Goal: Task Accomplishment & Management: Manage account settings

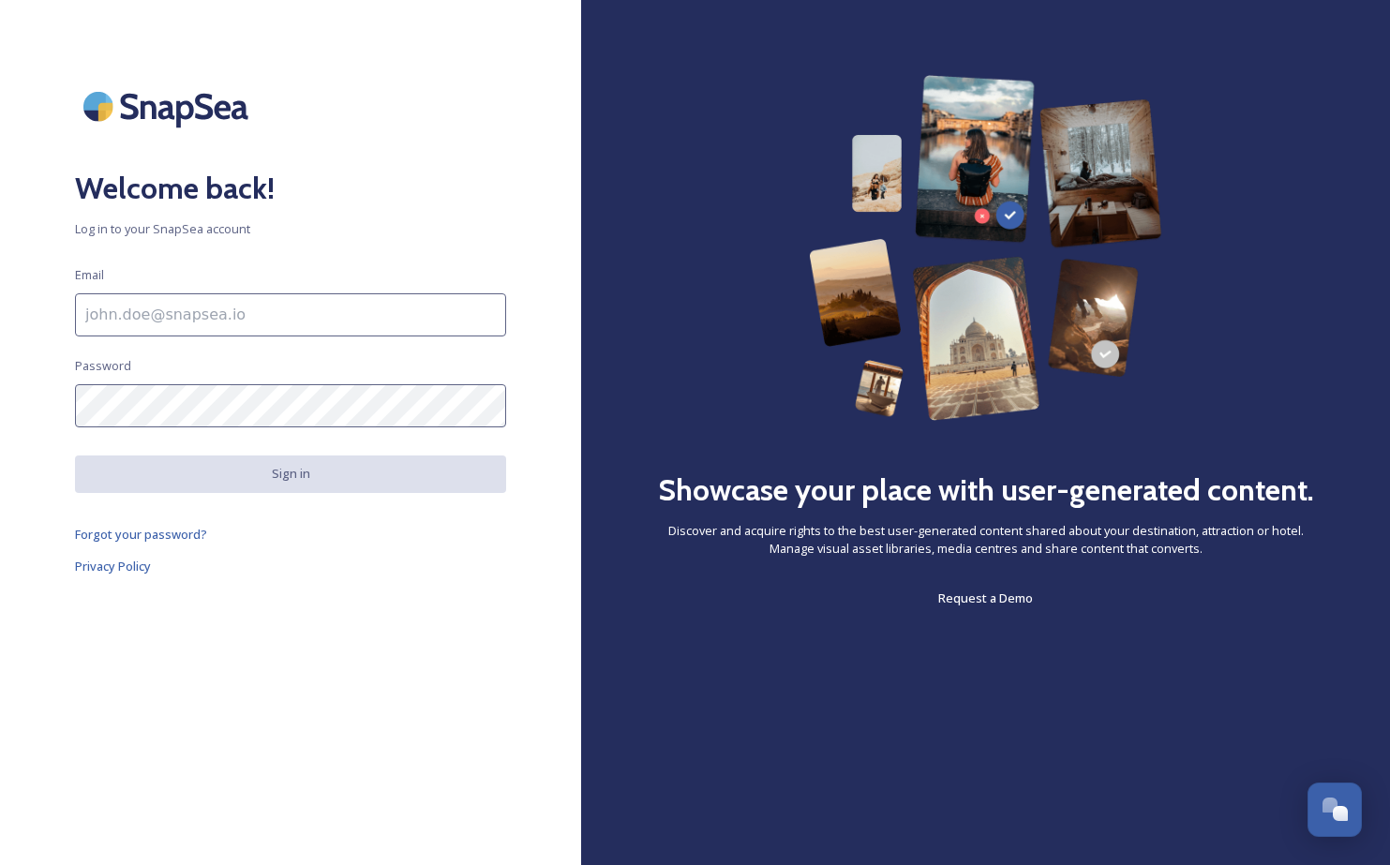
click at [309, 327] on input at bounding box center [290, 314] width 431 height 43
click at [581, 433] on div at bounding box center [581, 433] width 0 height 0
type input "[EMAIL_ADDRESS][PERSON_NAME][DOMAIN_NAME]"
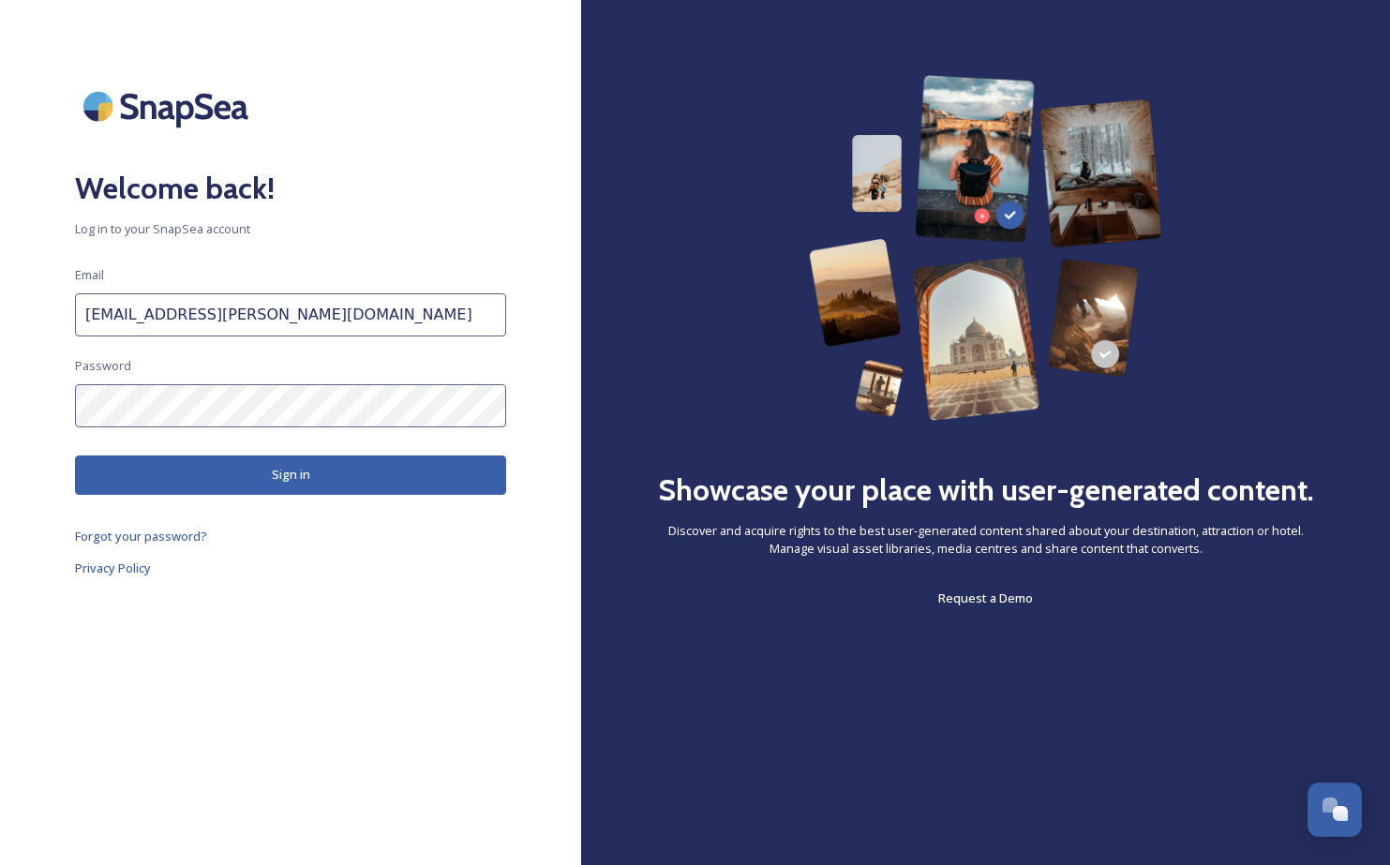
click at [294, 473] on button "Sign in" at bounding box center [290, 475] width 431 height 38
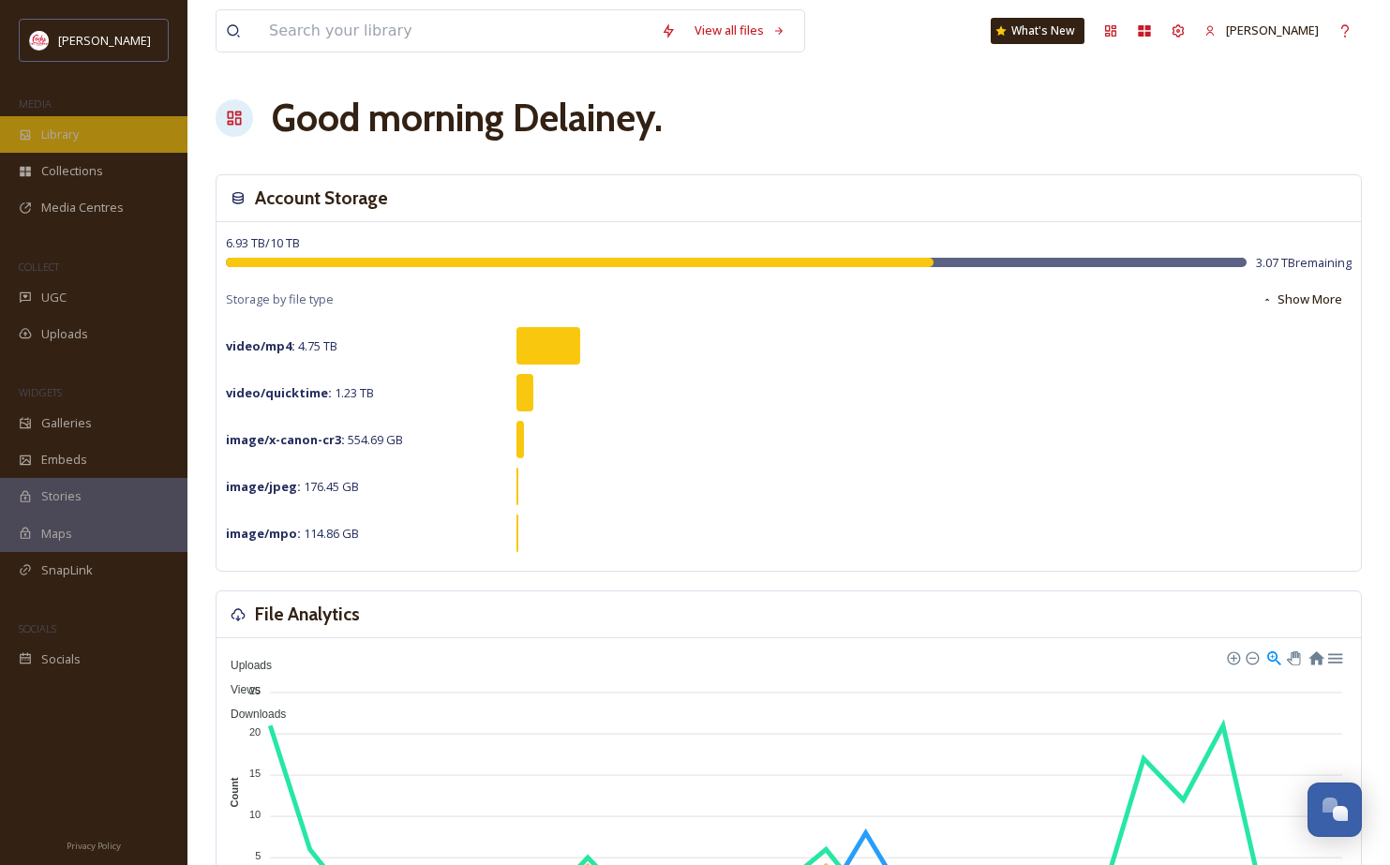
click at [82, 130] on div "Library" at bounding box center [93, 134] width 187 height 37
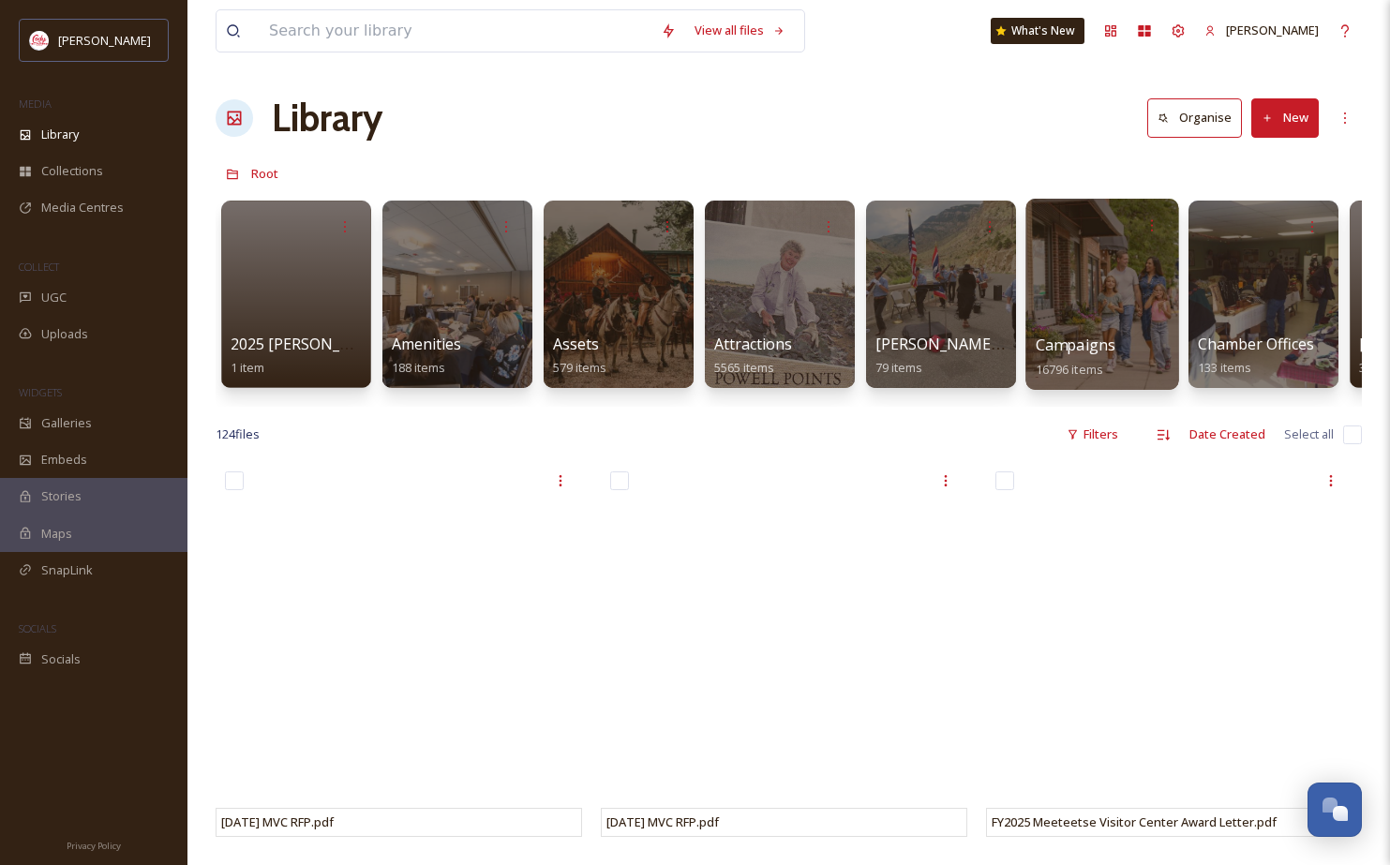
click at [1075, 314] on div at bounding box center [1102, 294] width 153 height 191
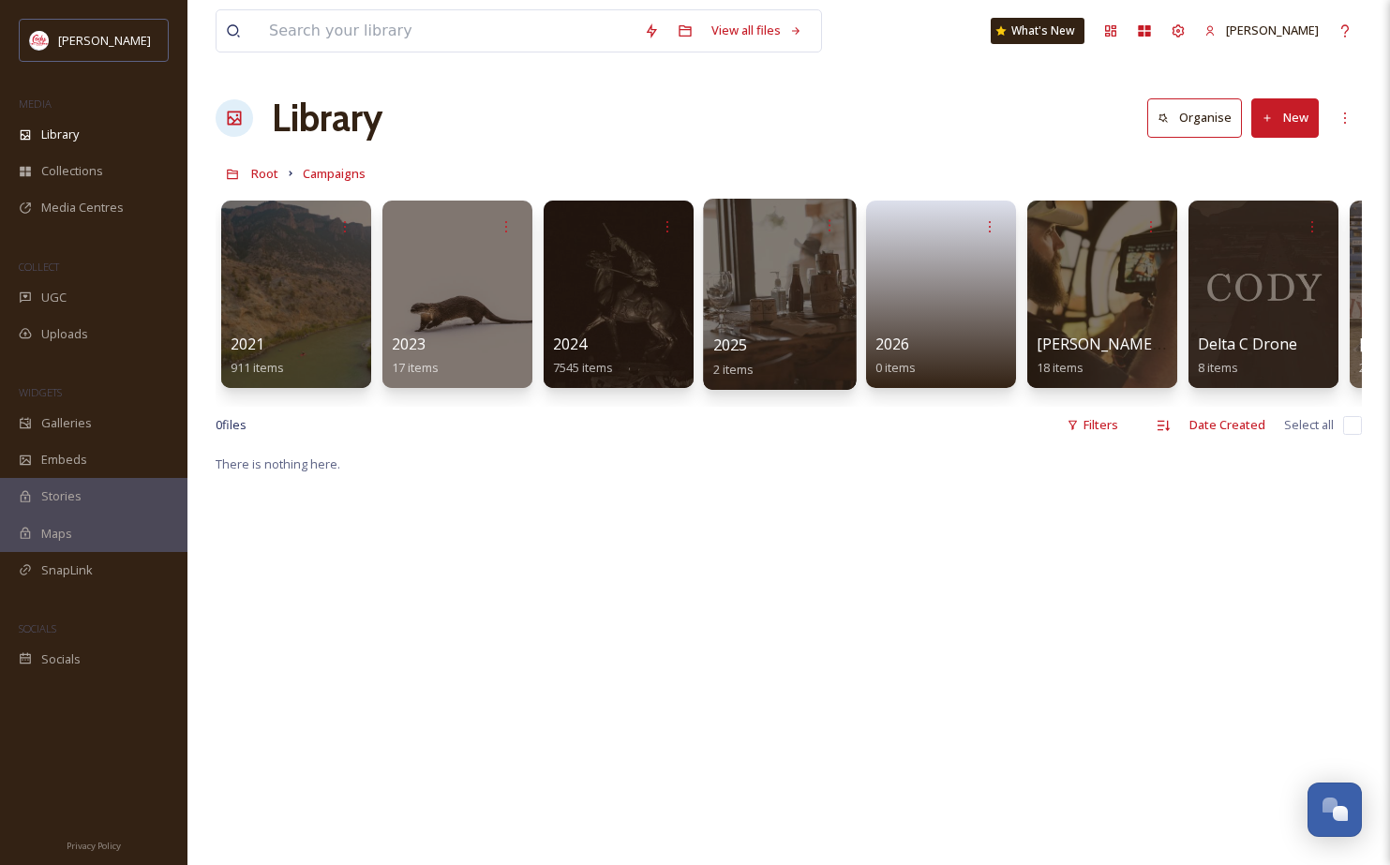
click at [772, 314] on div at bounding box center [779, 294] width 153 height 191
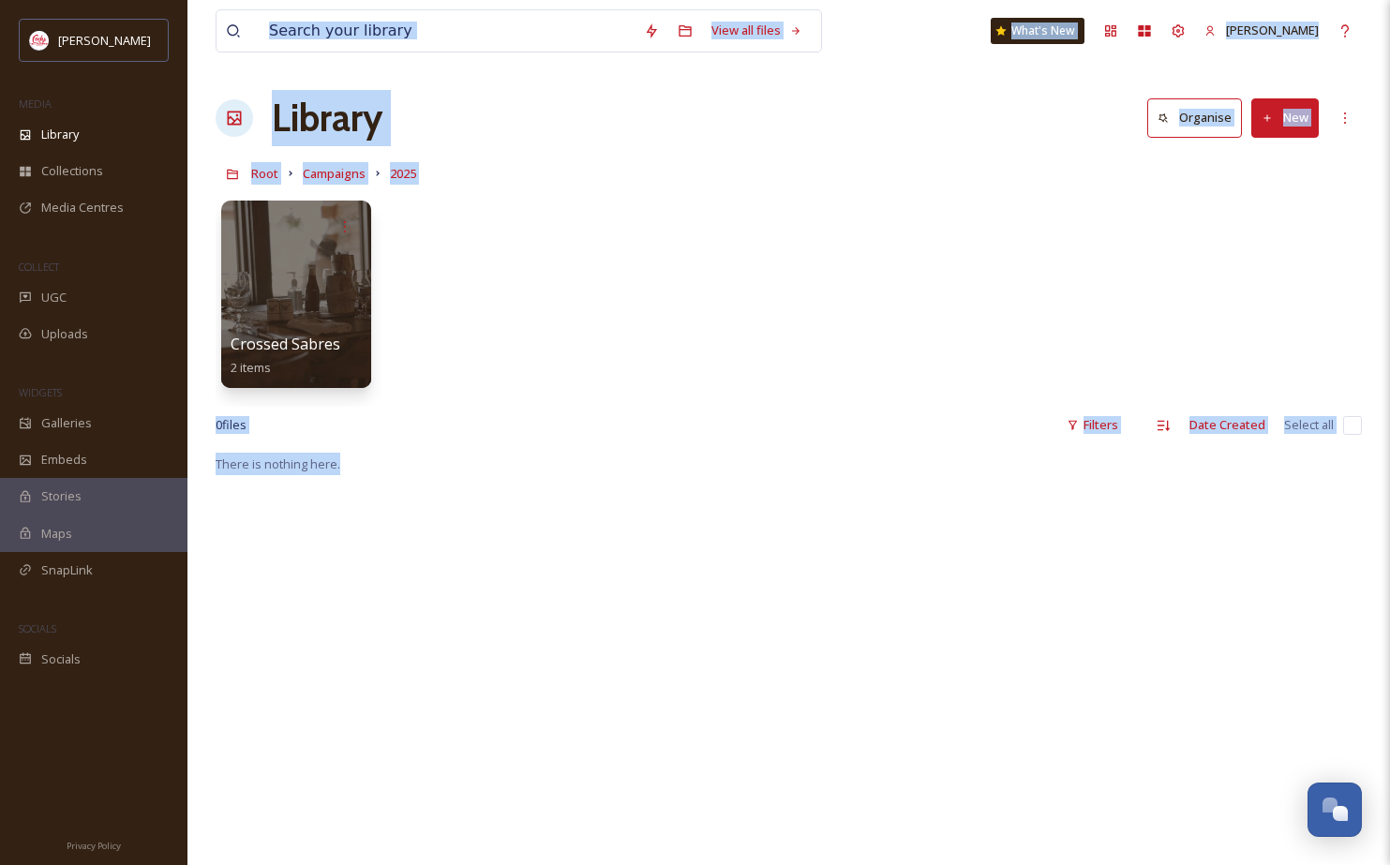
click at [1277, 121] on button "New" at bounding box center [1285, 117] width 67 height 38
click at [1285, 244] on div "Folder" at bounding box center [1265, 235] width 106 height 37
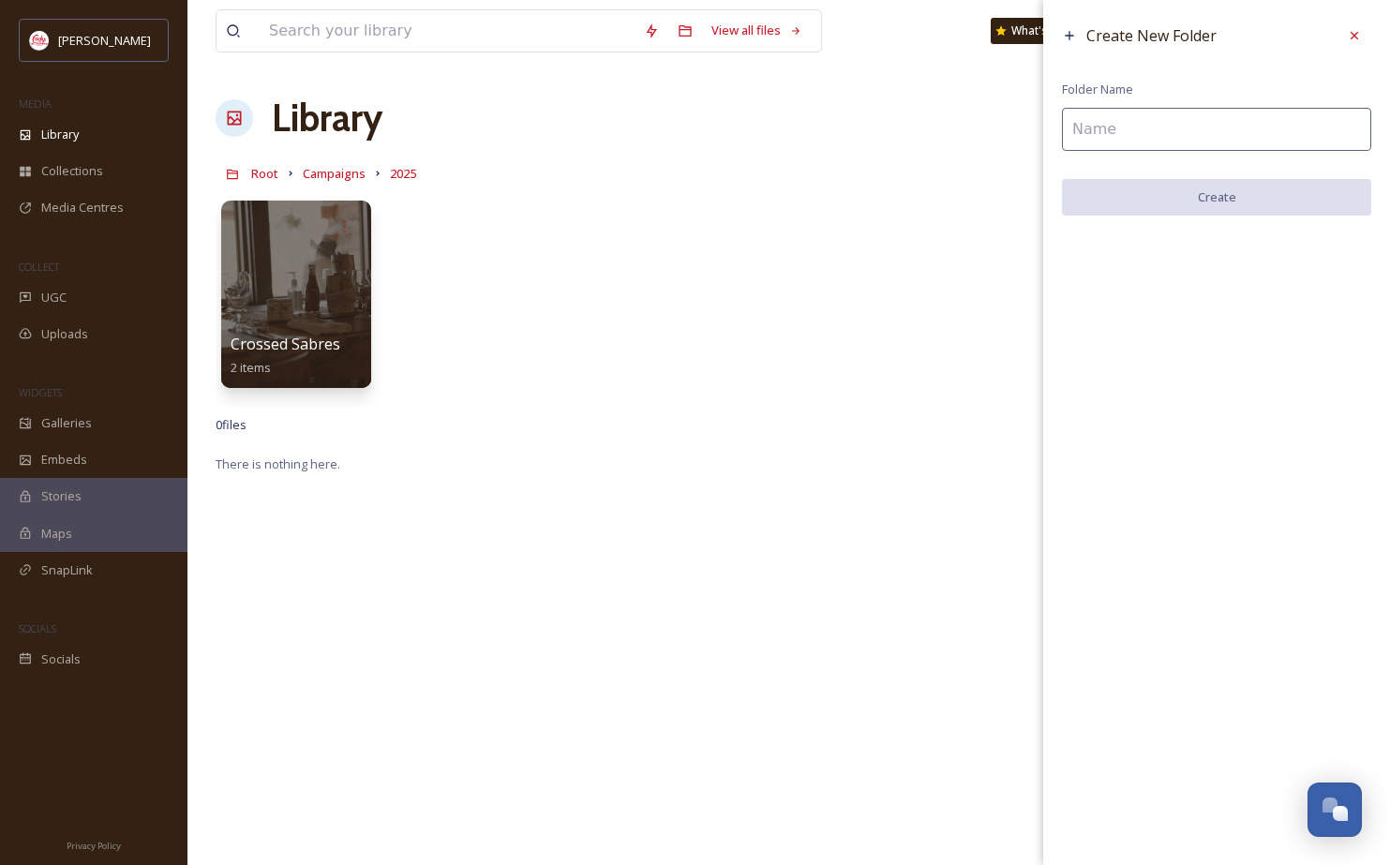
click at [1108, 131] on input at bounding box center [1216, 129] width 309 height 43
click at [1189, 139] on input at bounding box center [1216, 129] width 309 height 43
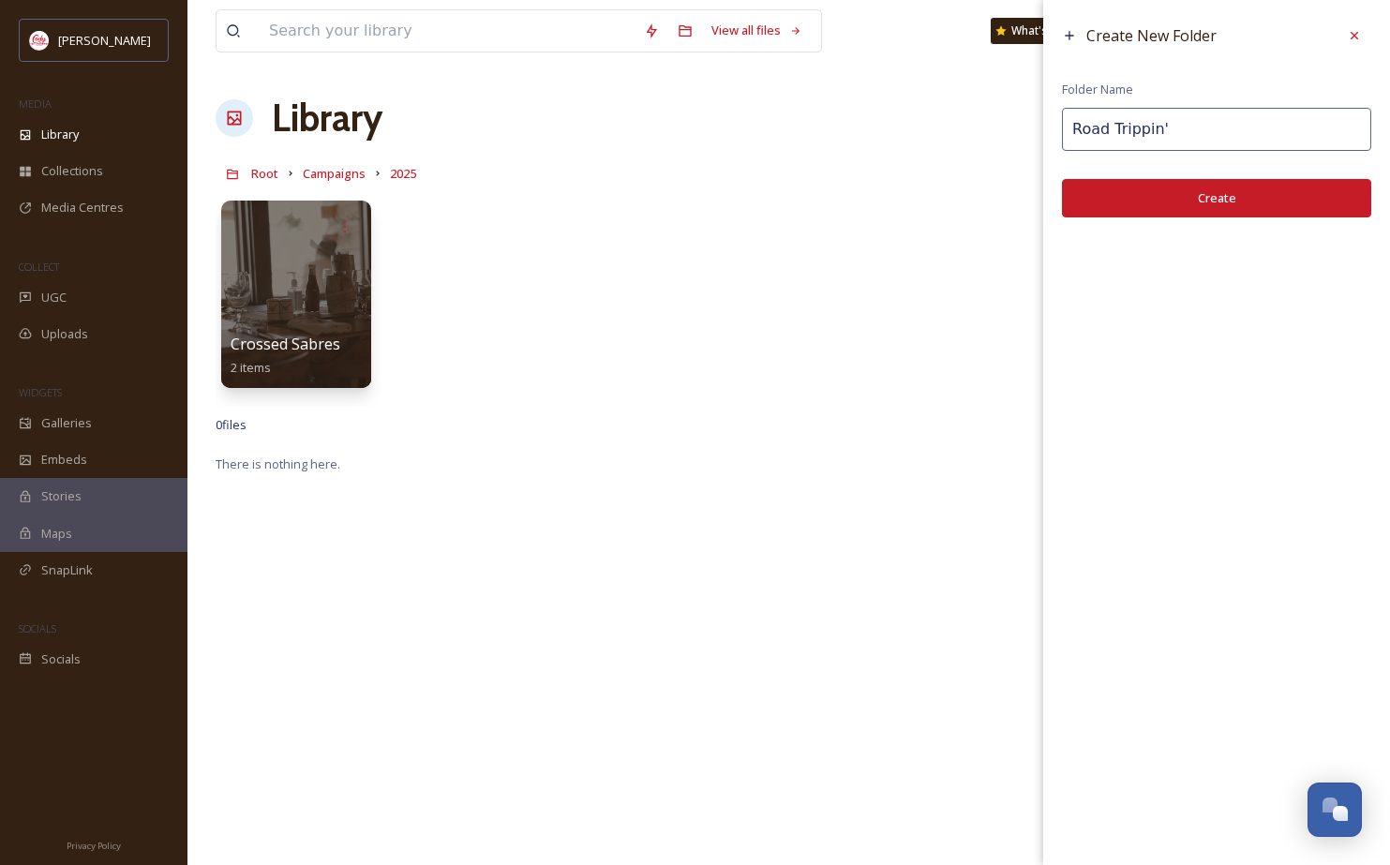
type input "Road Trippin'"
click at [1245, 213] on button "Create" at bounding box center [1216, 198] width 309 height 38
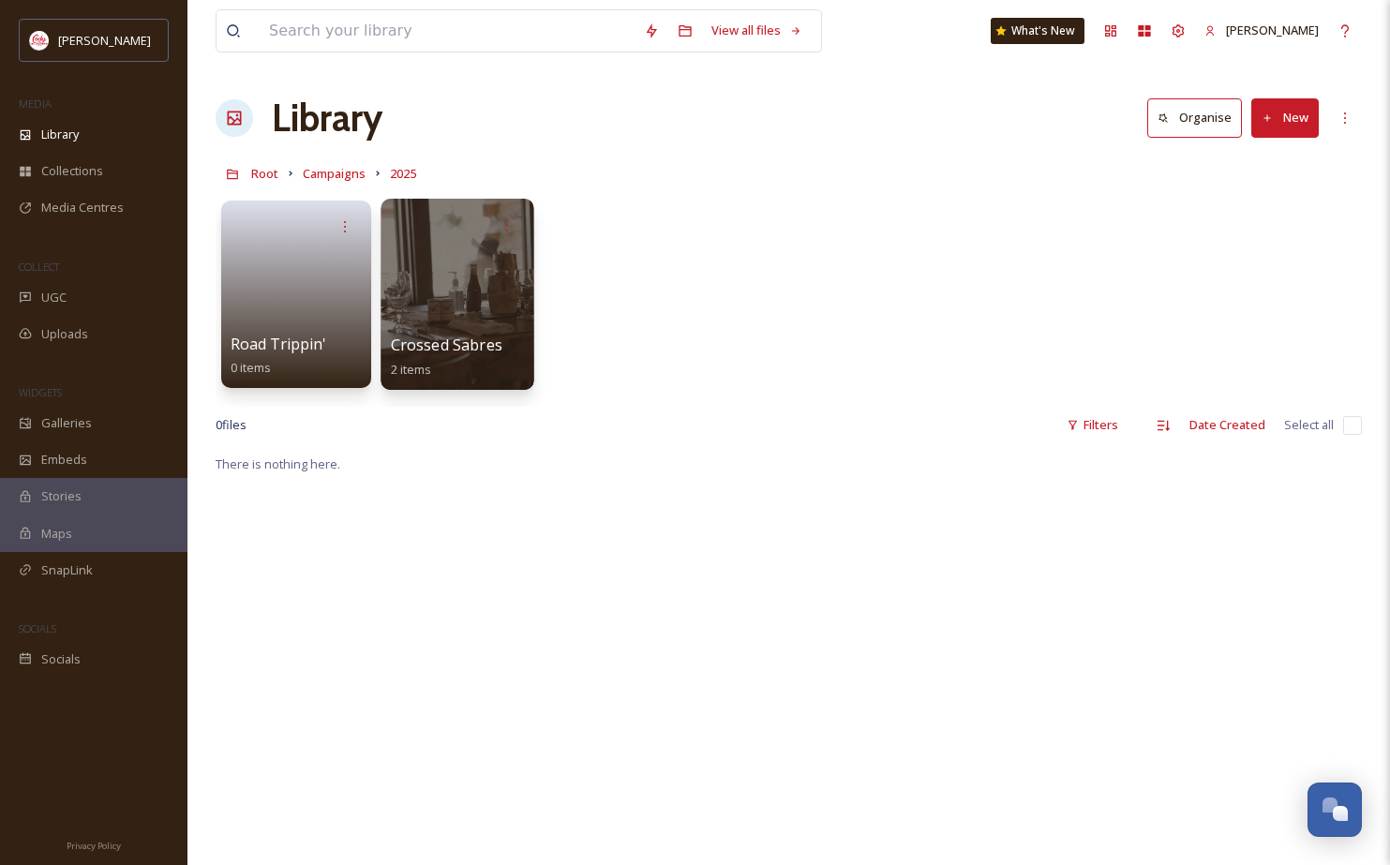
click at [453, 305] on div at bounding box center [457, 294] width 153 height 191
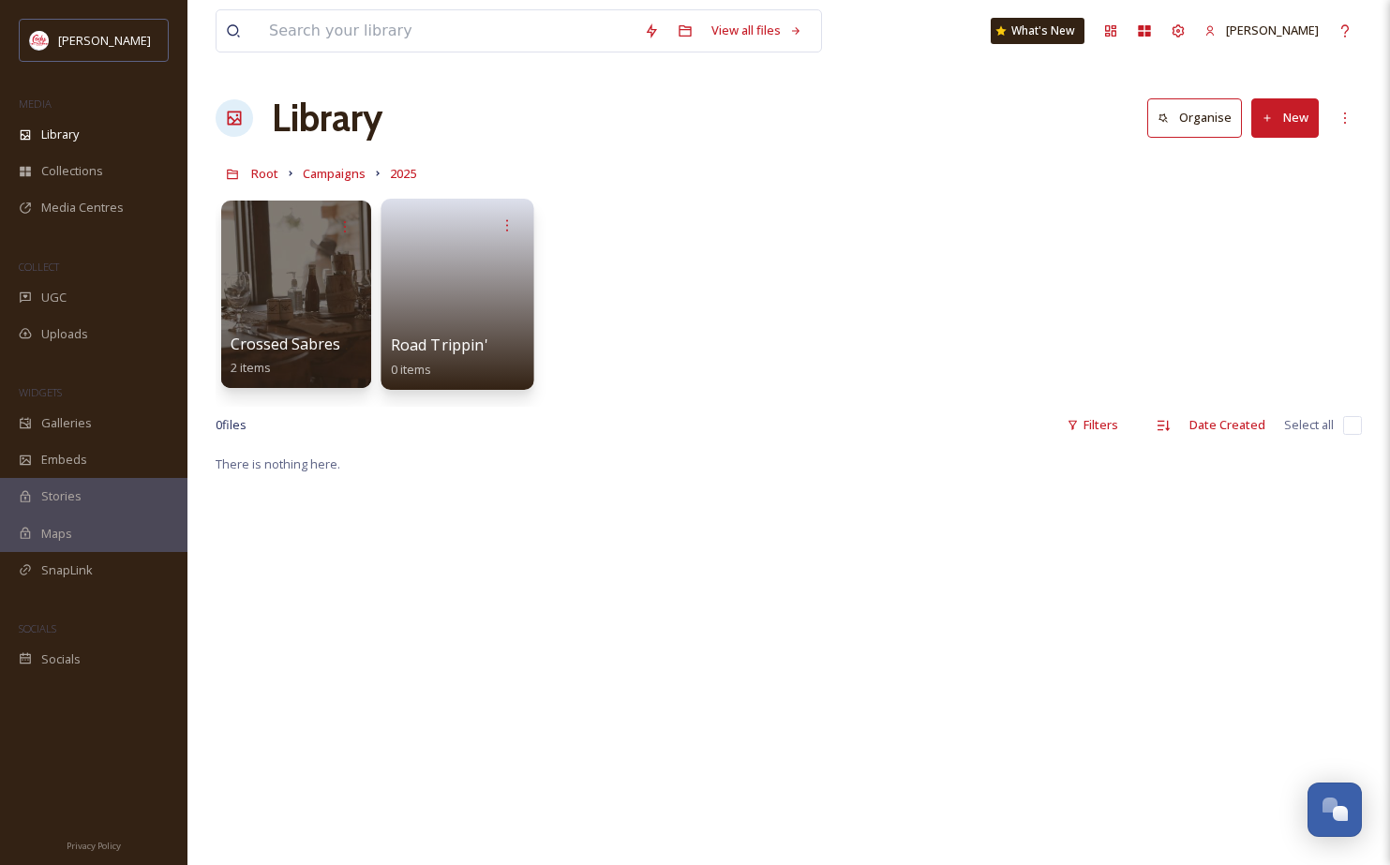
click at [436, 294] on link at bounding box center [458, 288] width 134 height 91
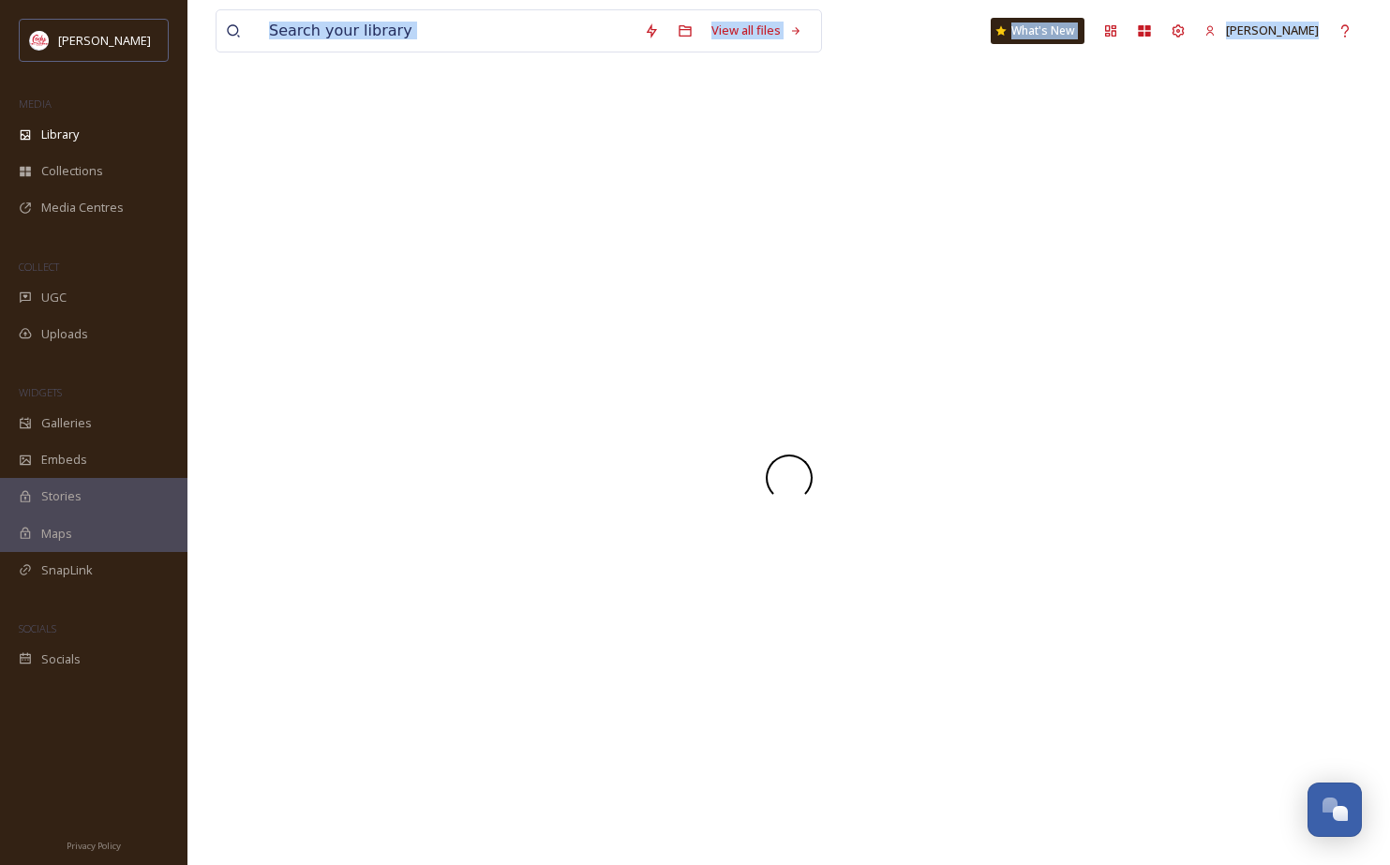
click at [436, 294] on div at bounding box center [789, 477] width 1147 height 775
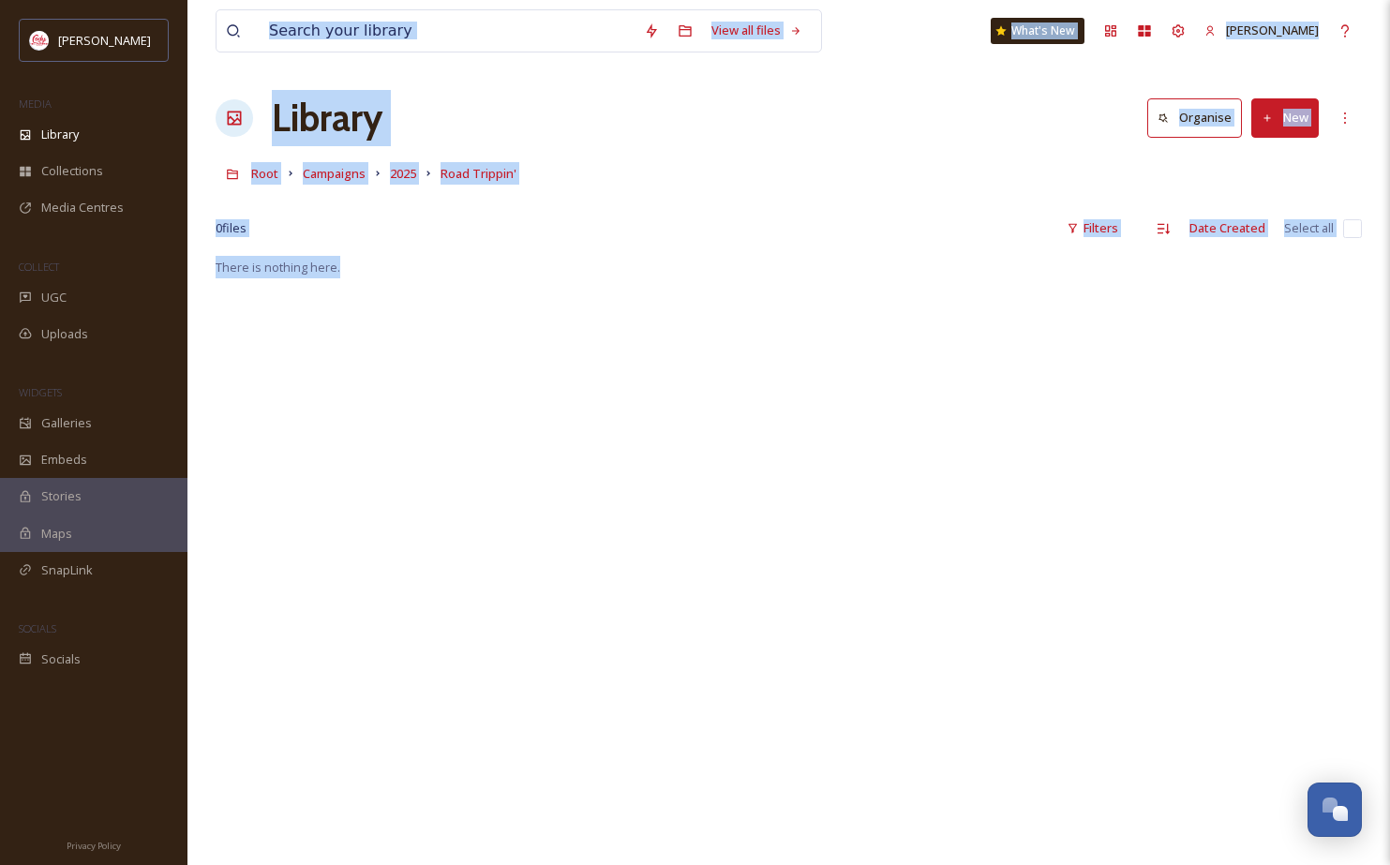
click at [443, 316] on div "There is nothing here." at bounding box center [789, 688] width 1147 height 865
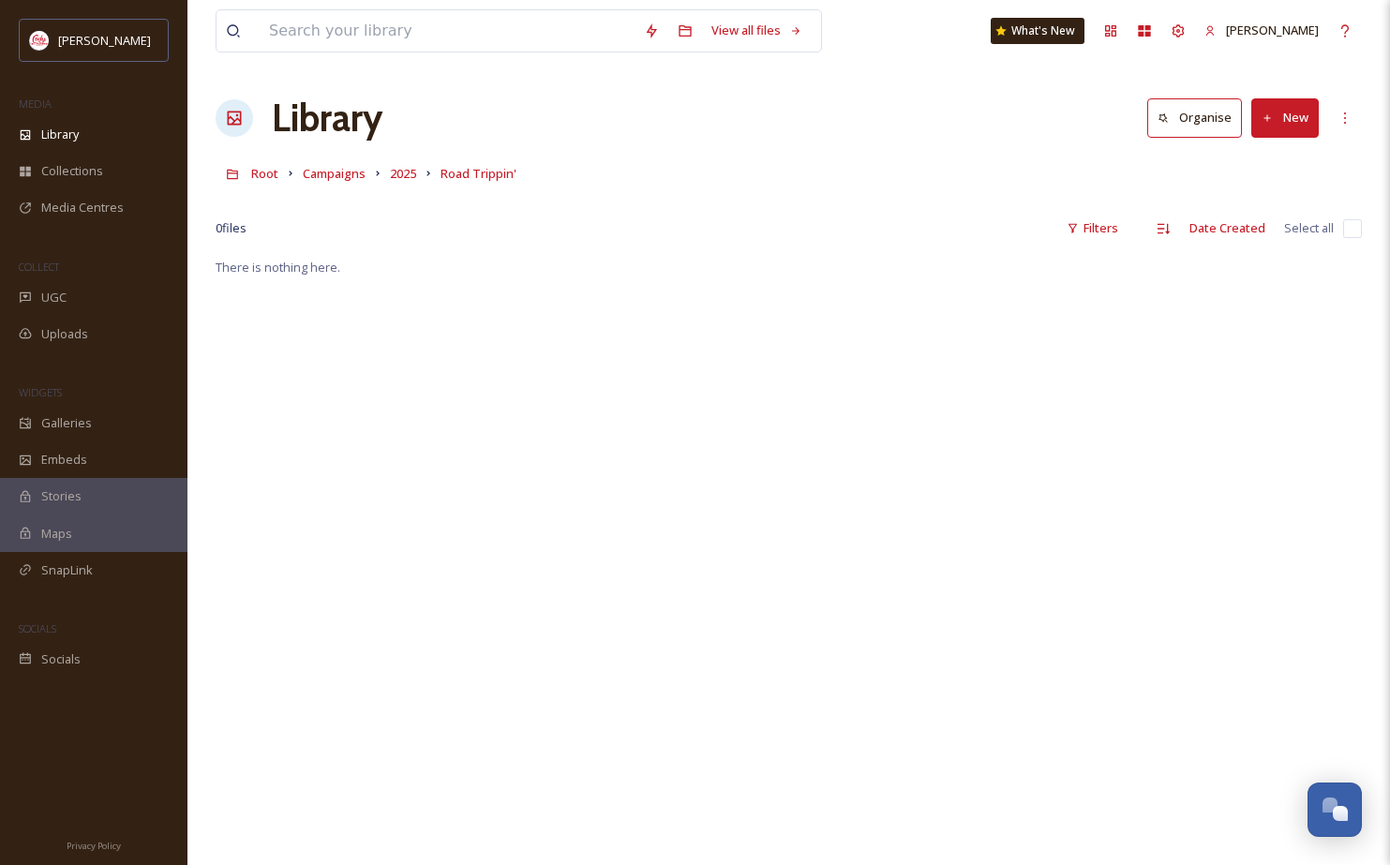
click at [484, 378] on div "There is nothing here." at bounding box center [789, 688] width 1147 height 865
click at [1342, 117] on icon at bounding box center [1345, 118] width 15 height 15
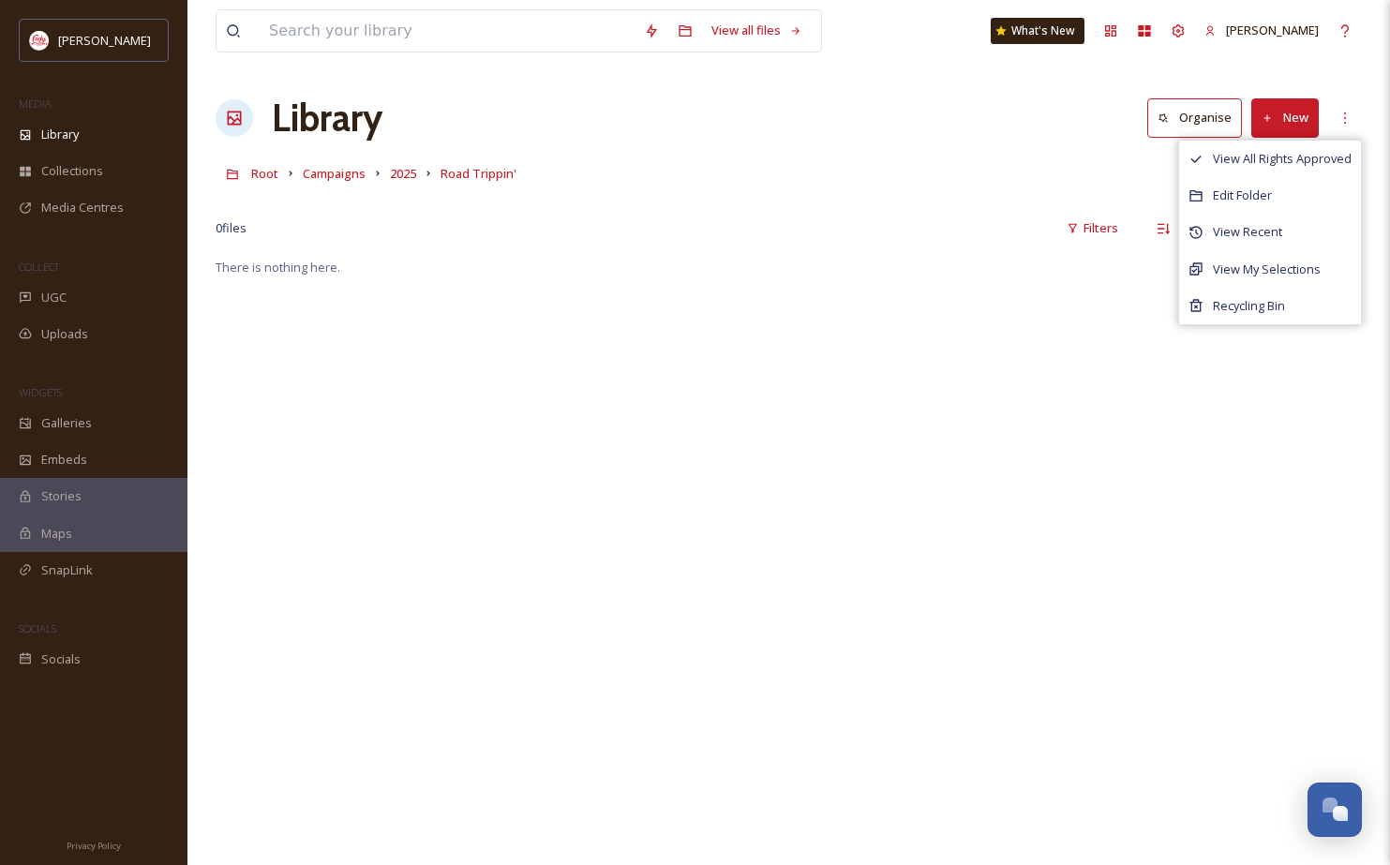
click at [600, 424] on div "There is nothing here." at bounding box center [789, 688] width 1147 height 865
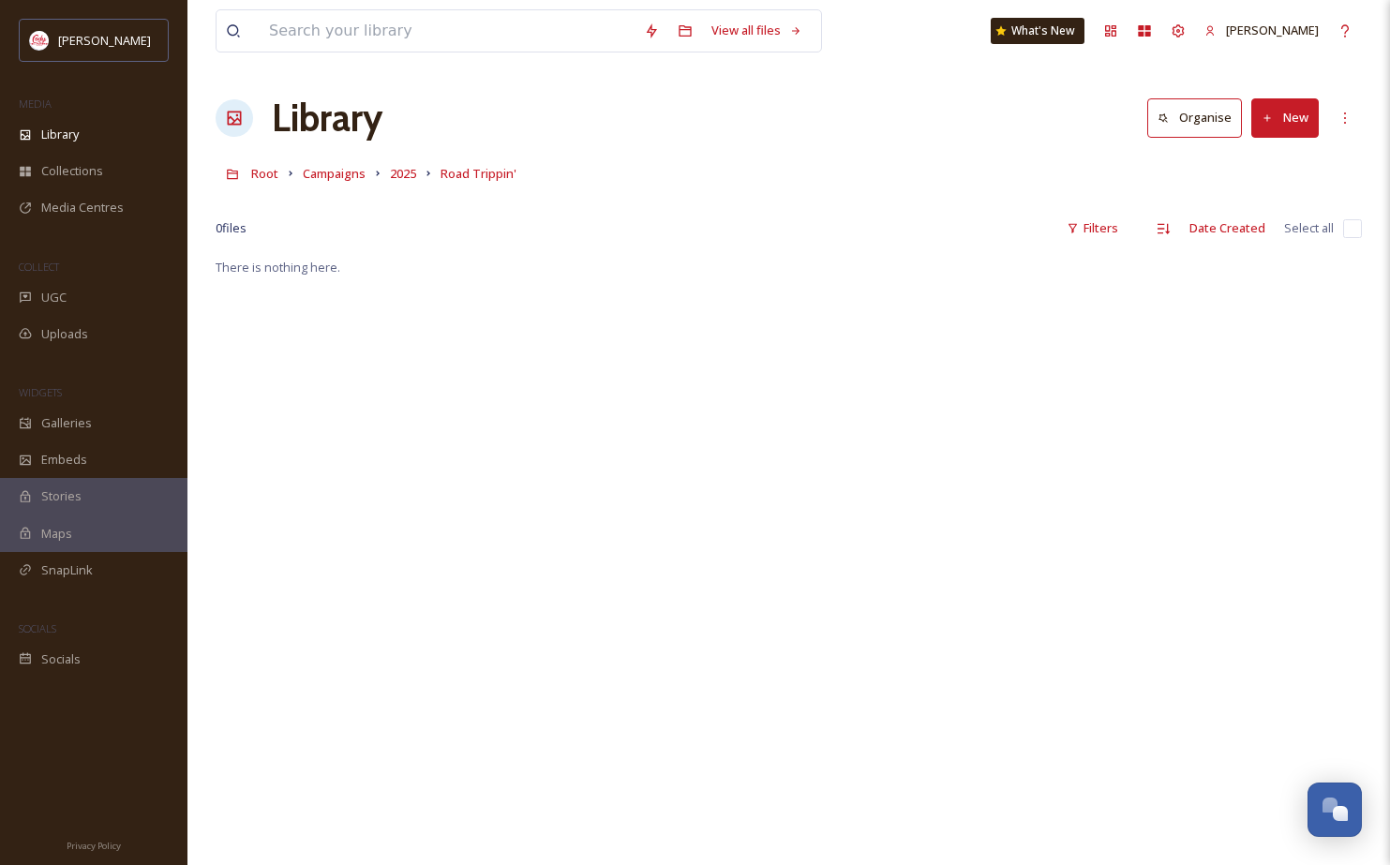
click at [1283, 121] on button "New" at bounding box center [1285, 117] width 67 height 38
click at [1280, 163] on span "File Upload" at bounding box center [1277, 162] width 62 height 18
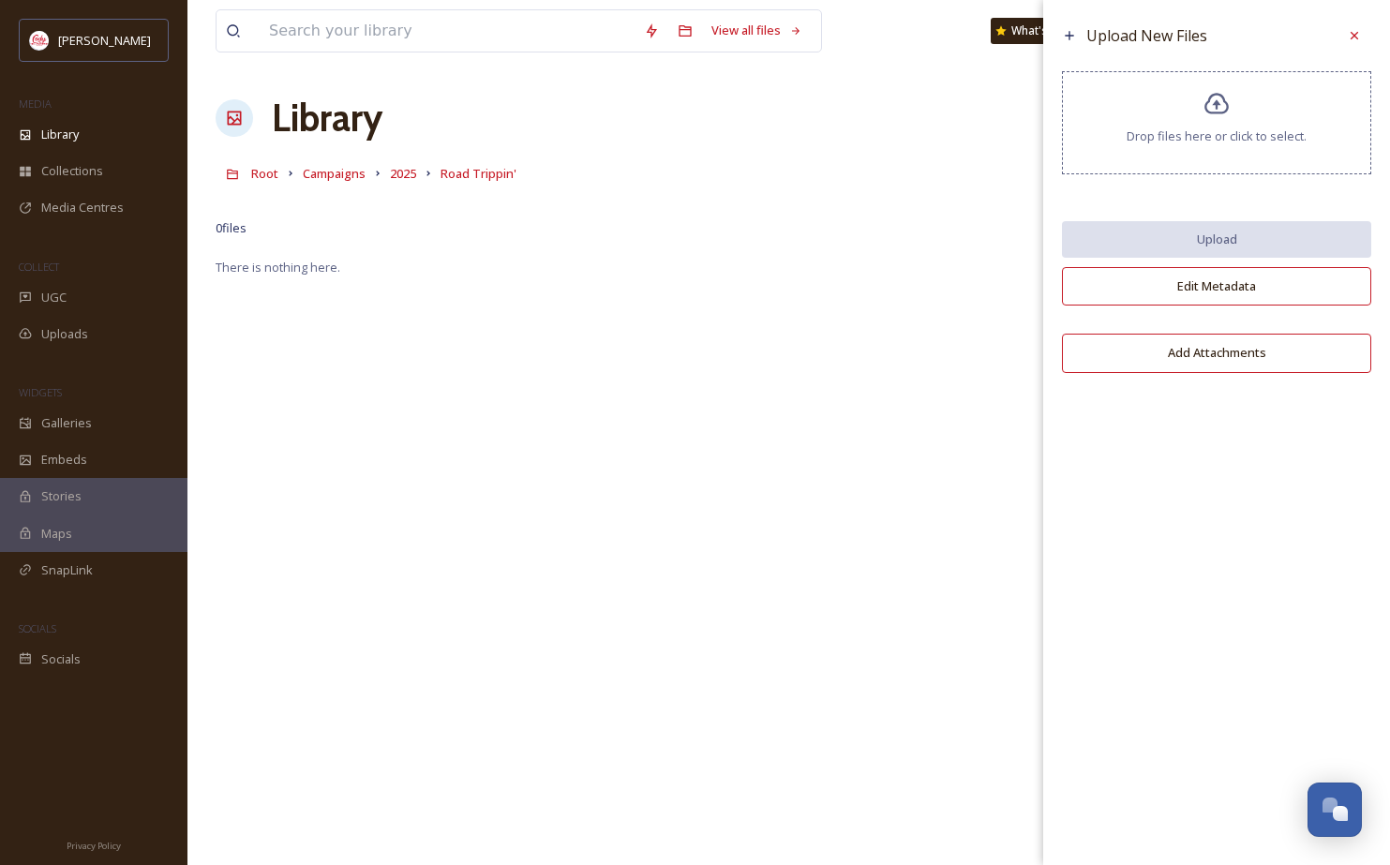
click at [1250, 125] on div "Drop files here or click to select." at bounding box center [1216, 122] width 309 height 103
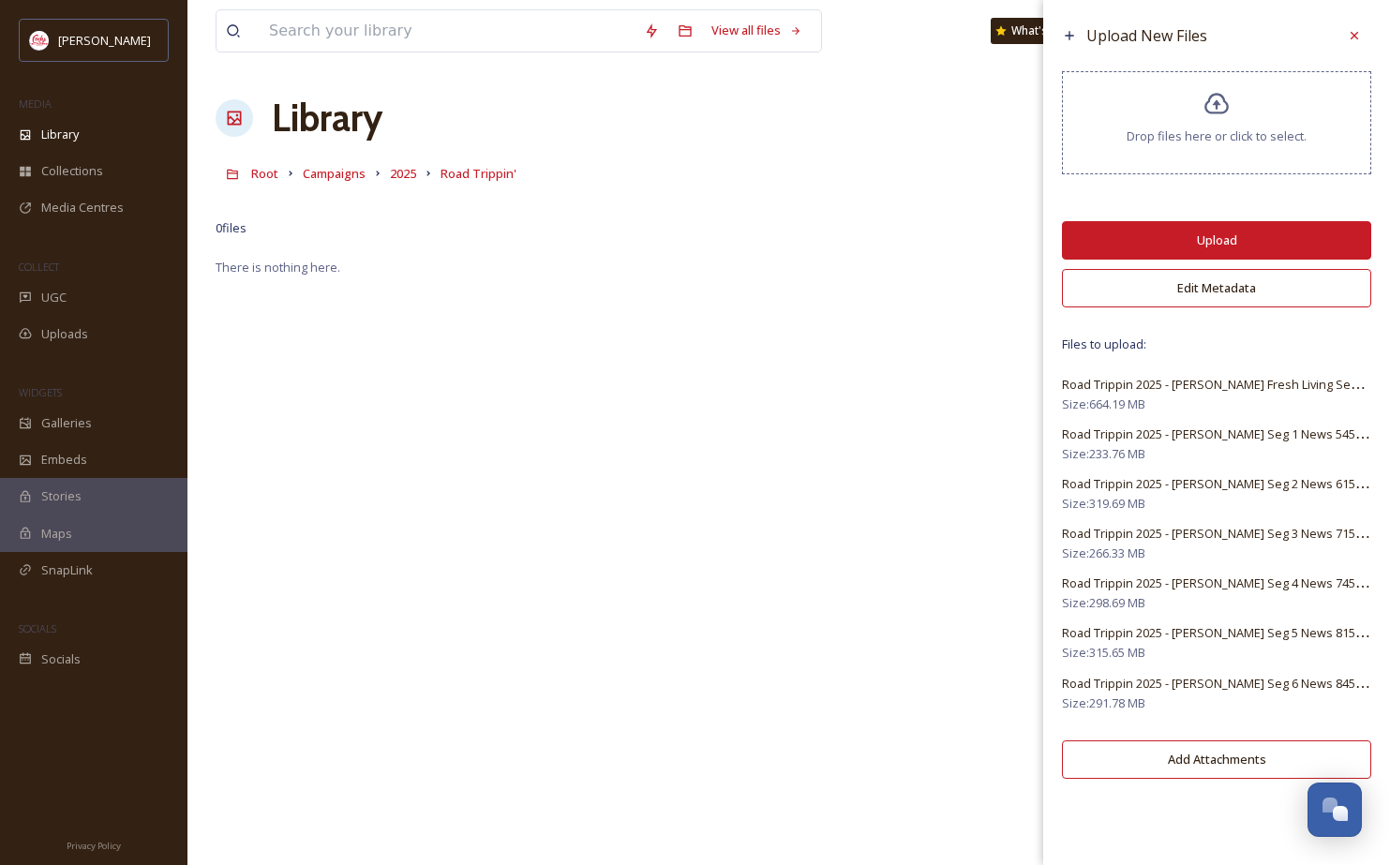
click at [1206, 247] on button "Upload" at bounding box center [1216, 240] width 309 height 38
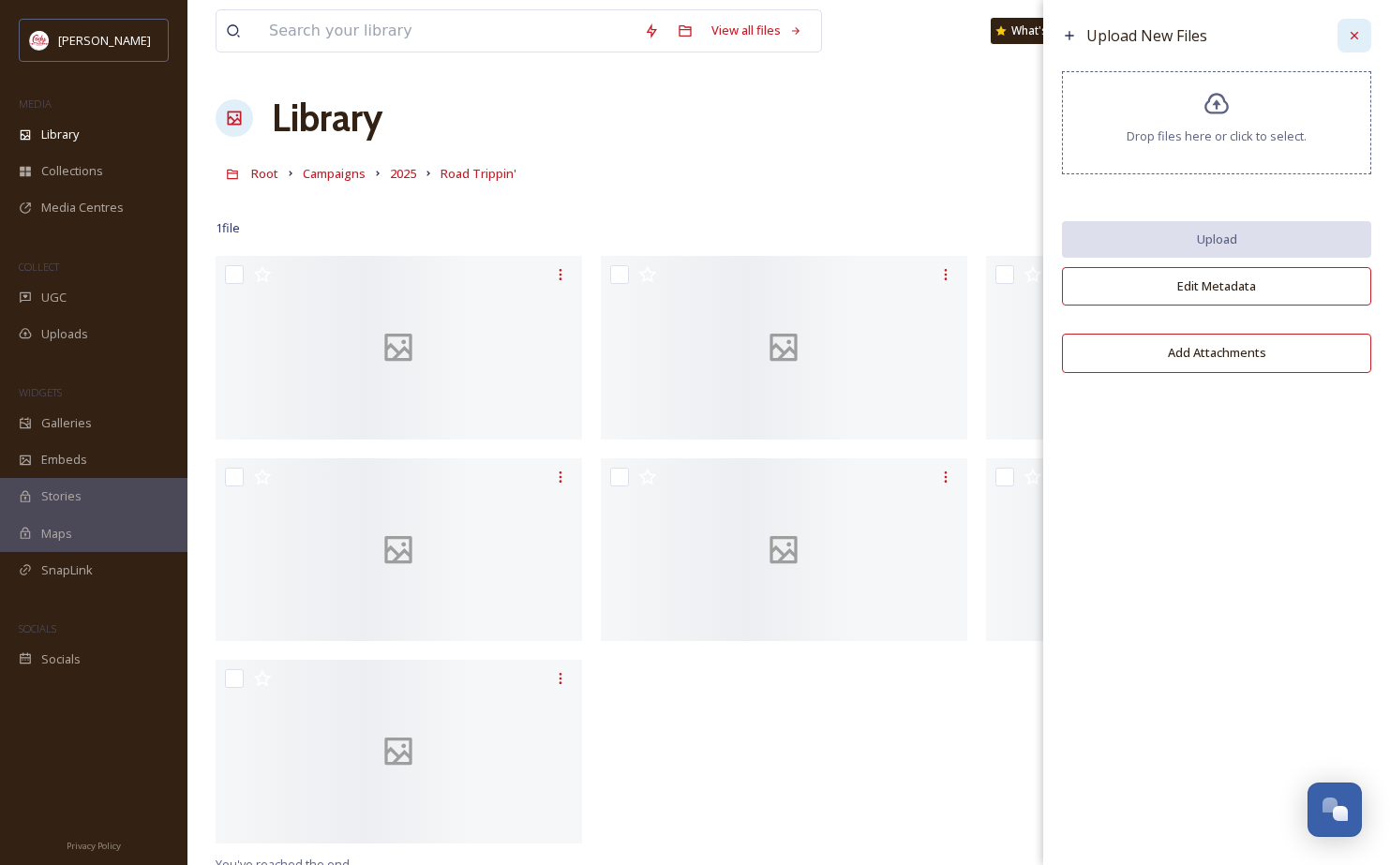
click at [1351, 31] on icon at bounding box center [1354, 35] width 15 height 15
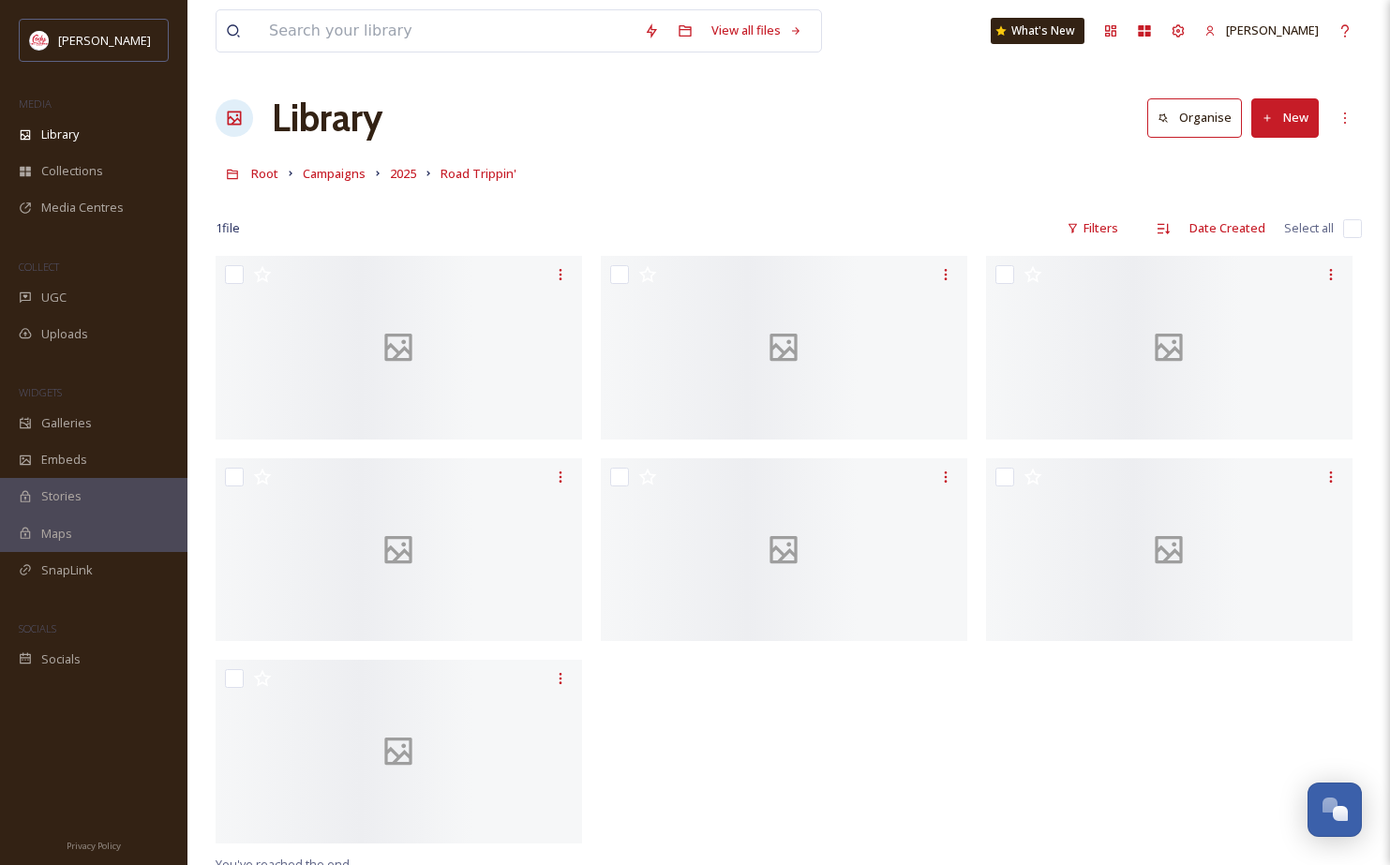
click at [1263, 120] on icon at bounding box center [1268, 118] width 12 height 12
click at [1260, 162] on span "File Upload" at bounding box center [1277, 162] width 62 height 18
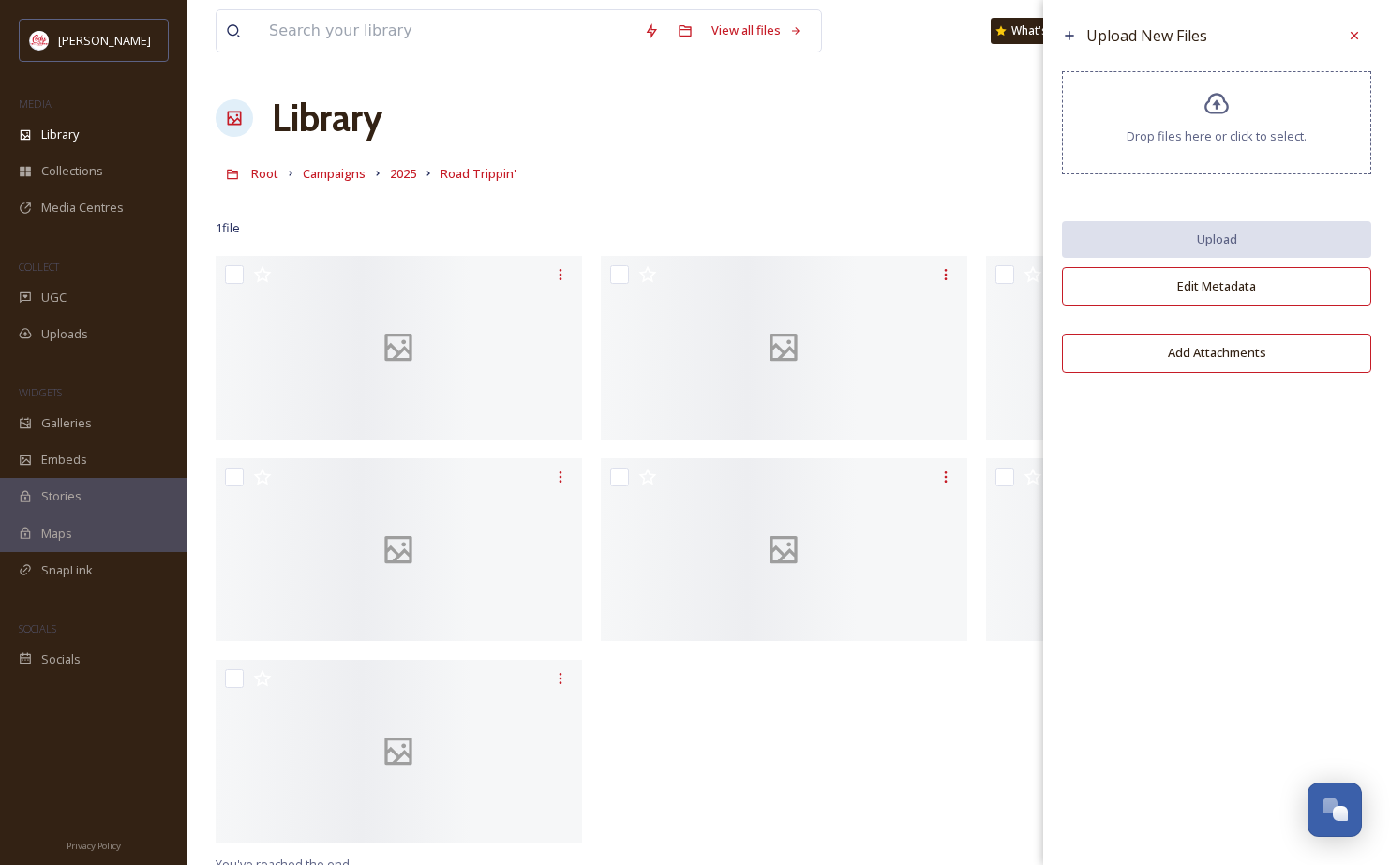
click at [1217, 125] on div "Drop files here or click to select." at bounding box center [1216, 122] width 309 height 103
click at [1216, 110] on icon at bounding box center [1217, 104] width 24 height 22
click at [1357, 35] on icon at bounding box center [1354, 35] width 15 height 15
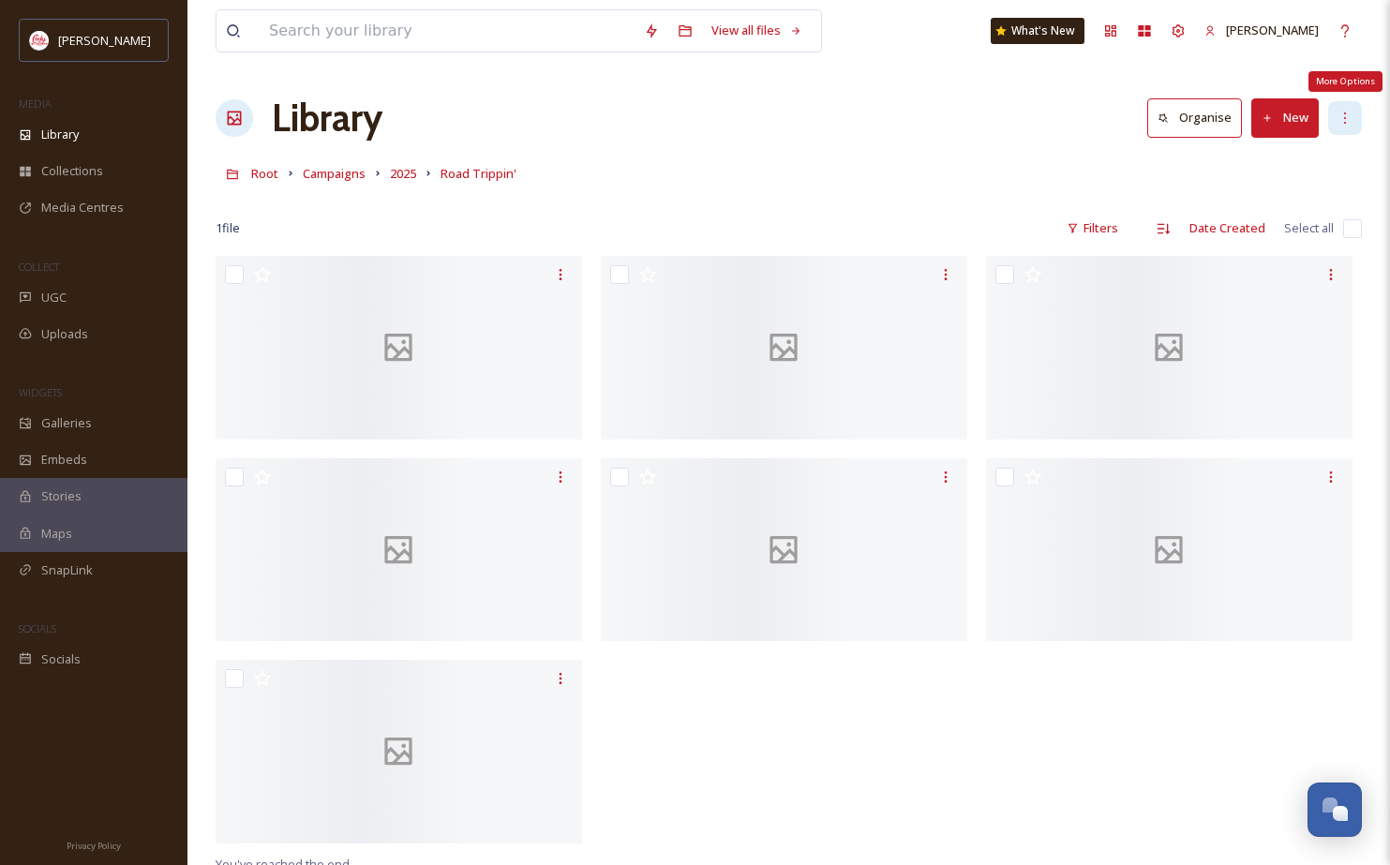
click at [1352, 109] on div "More Options" at bounding box center [1345, 118] width 34 height 34
click at [894, 192] on div at bounding box center [789, 200] width 1147 height 19
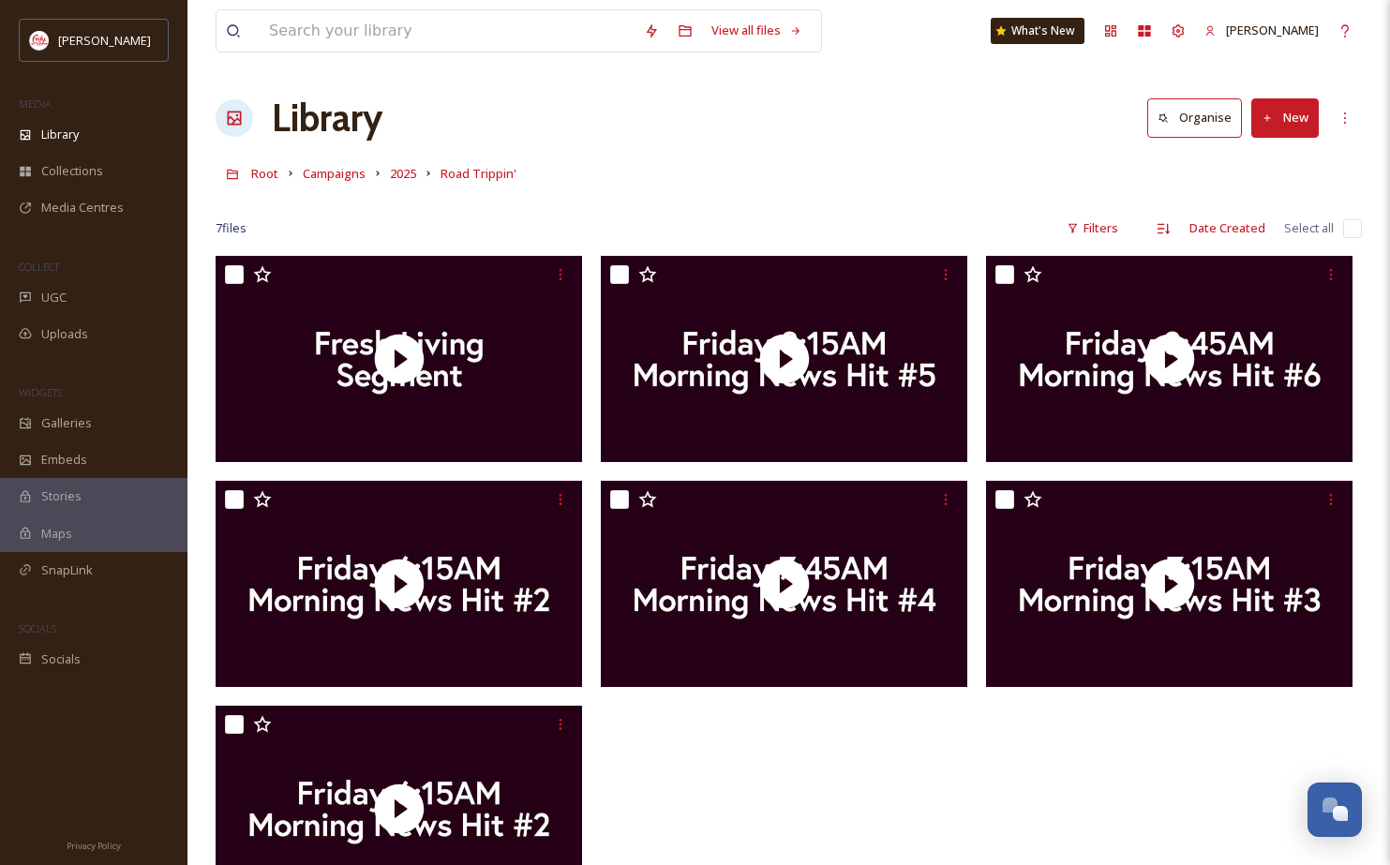
click at [1303, 119] on button "New" at bounding box center [1285, 117] width 67 height 38
click at [1290, 246] on div "Folder" at bounding box center [1265, 235] width 106 height 37
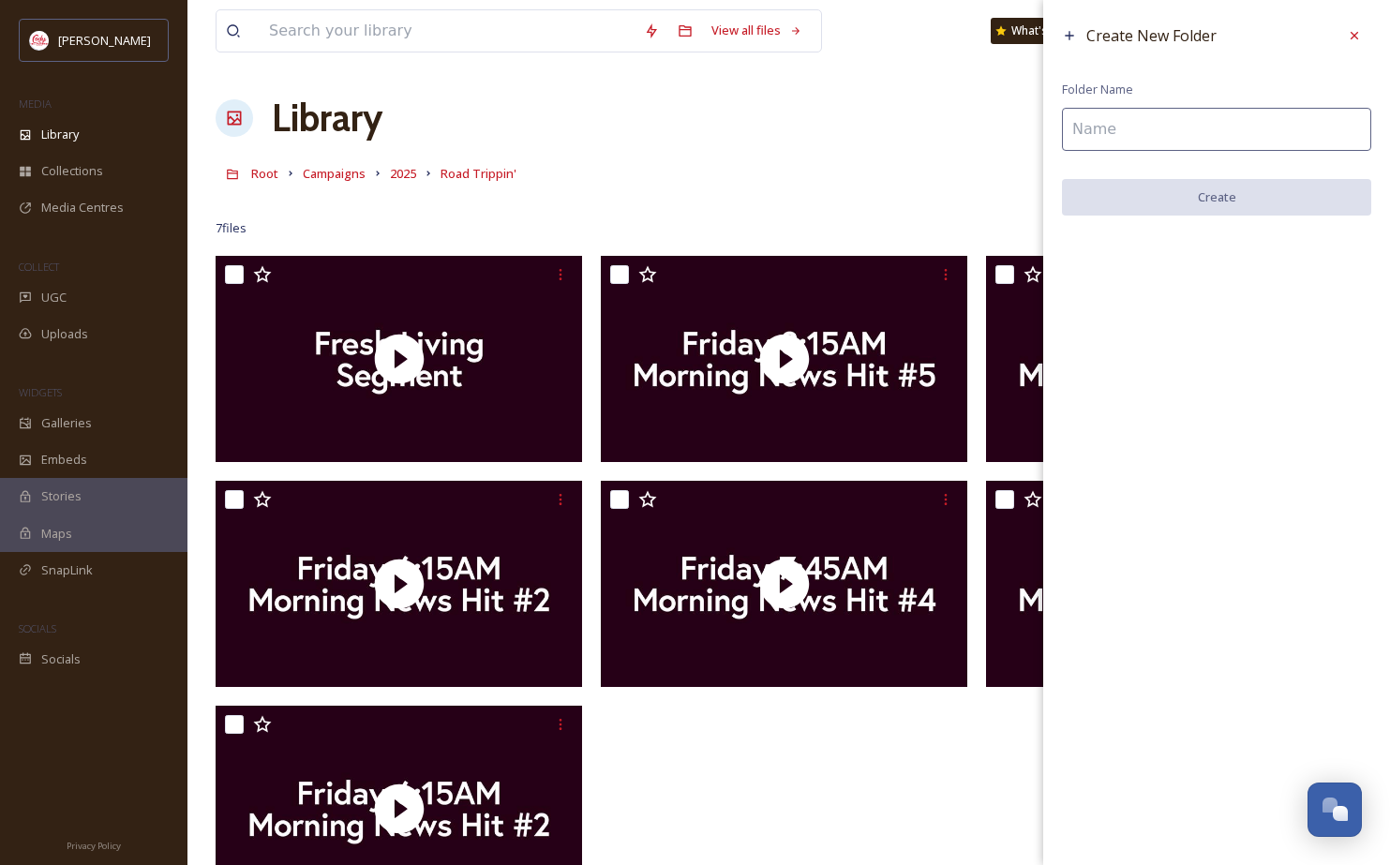
click at [1168, 124] on input at bounding box center [1216, 129] width 309 height 43
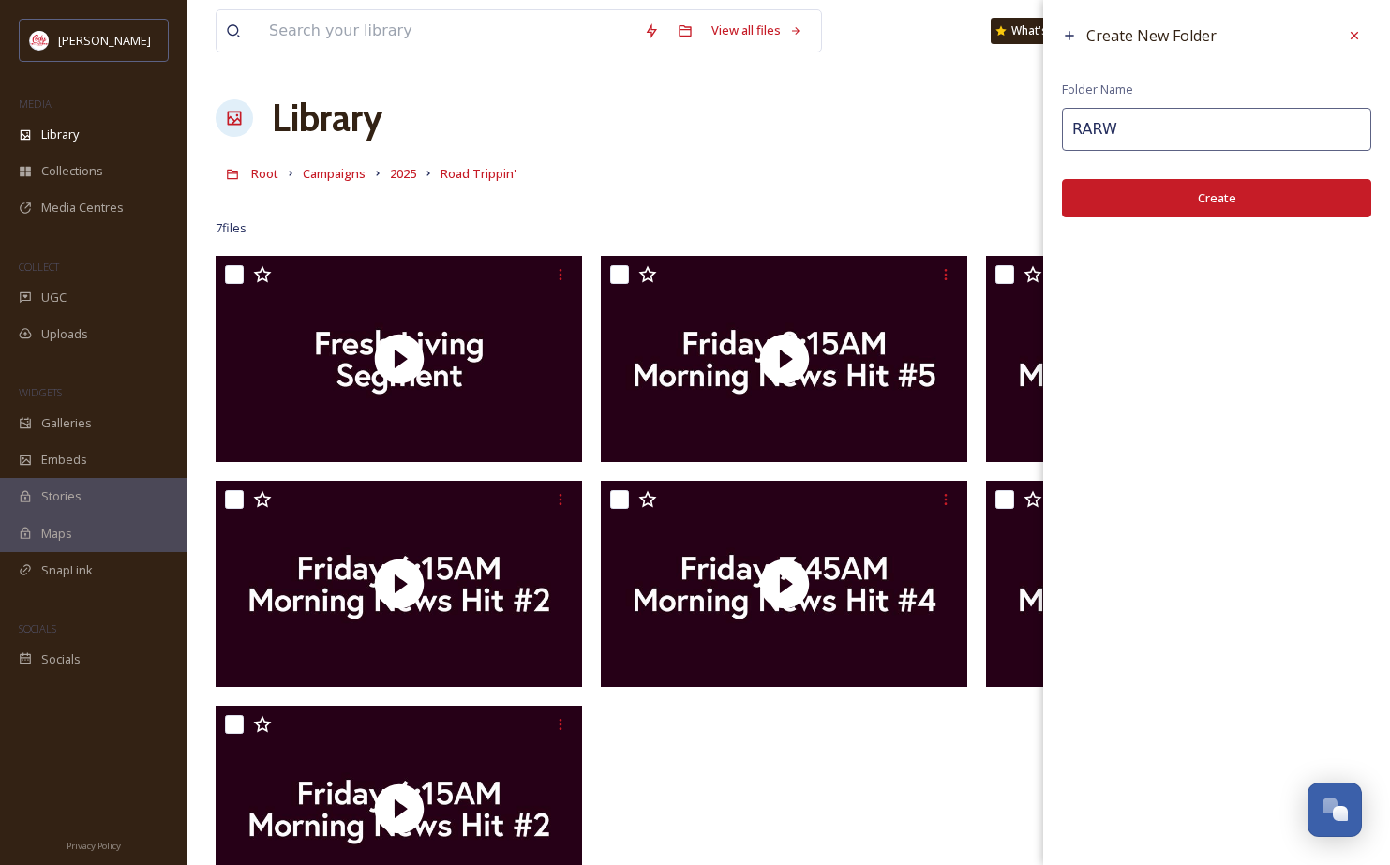
type input "RARW"
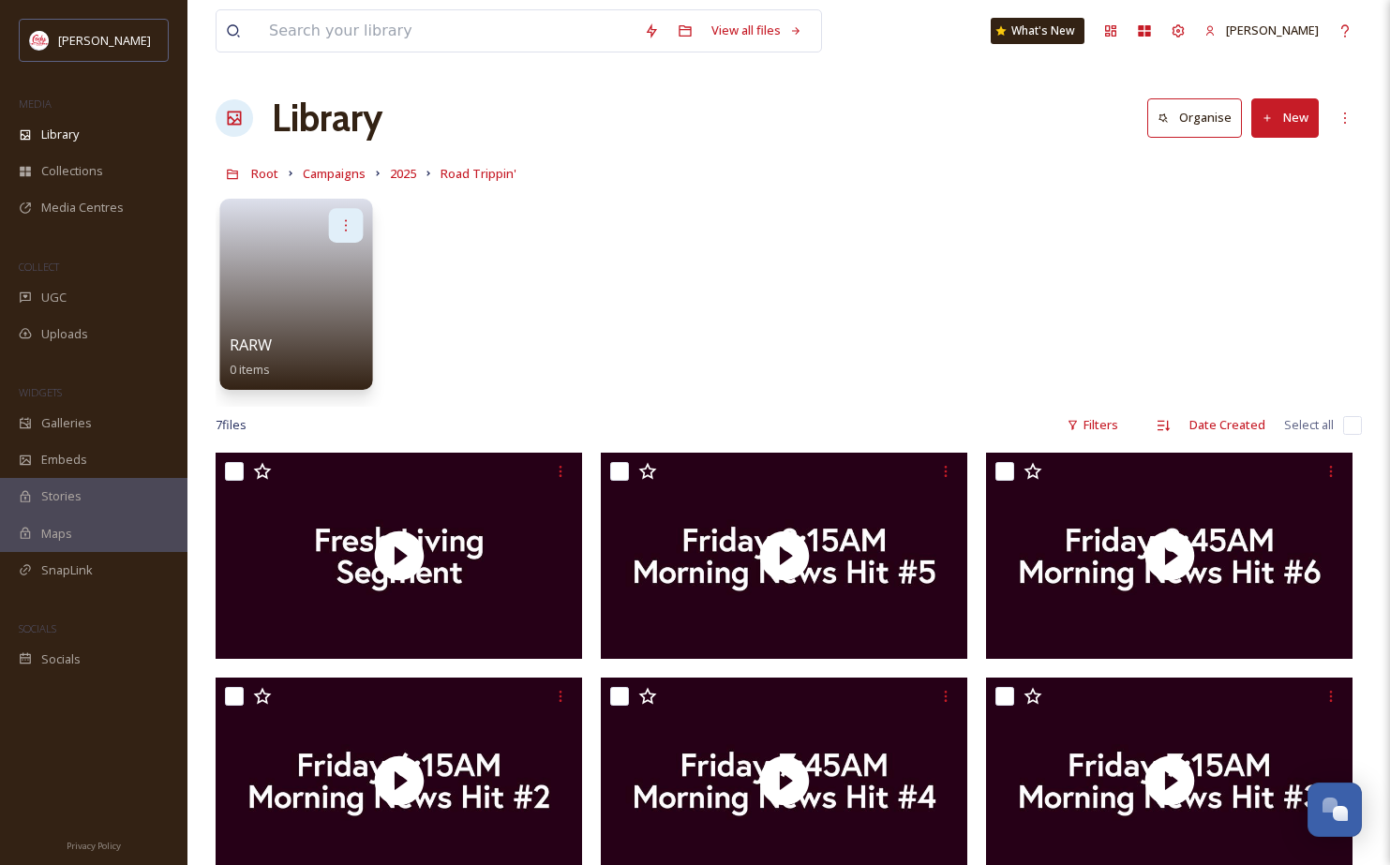
click at [340, 220] on icon at bounding box center [345, 224] width 15 height 15
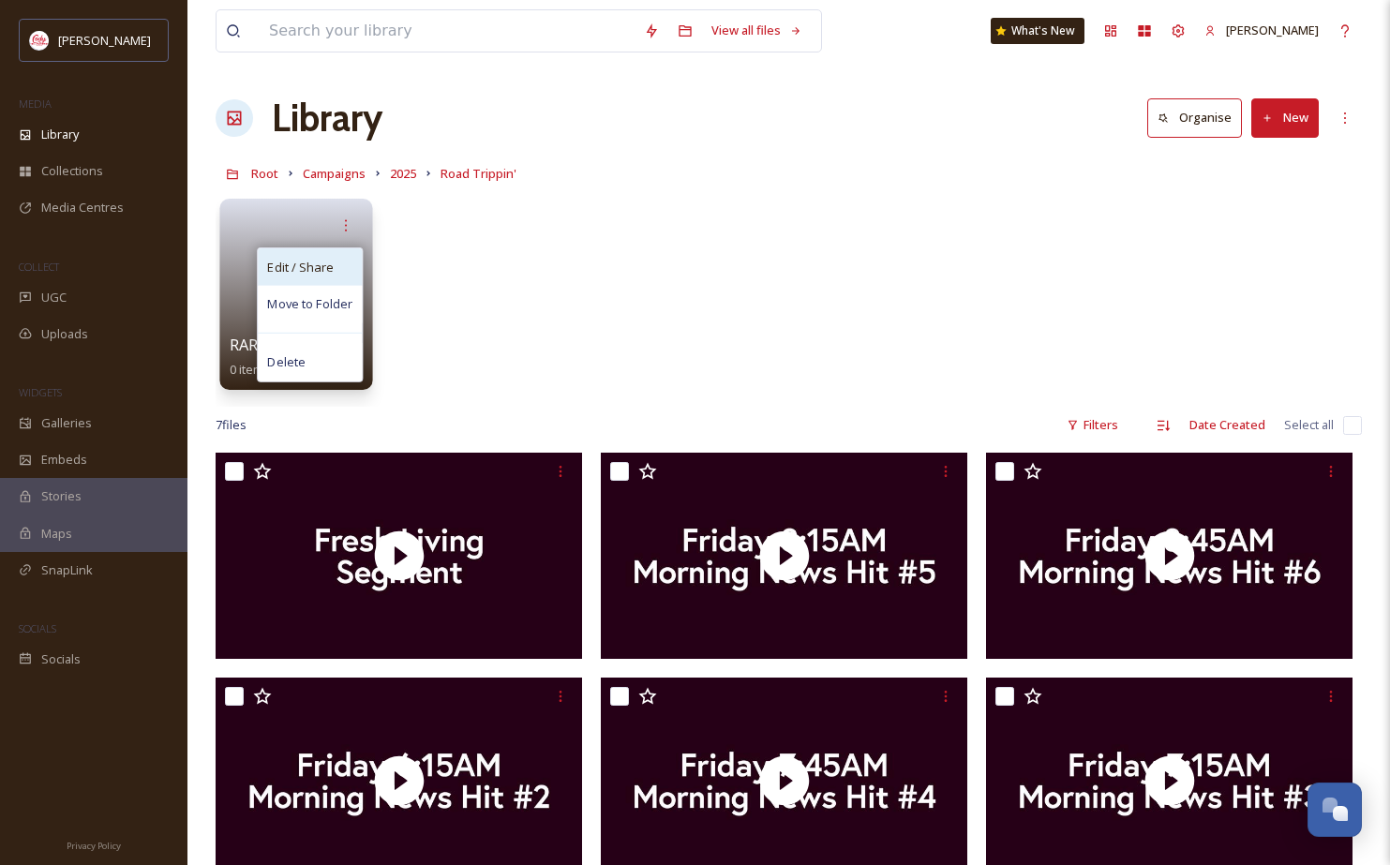
click at [336, 272] on div "Edit / Share" at bounding box center [310, 266] width 104 height 37
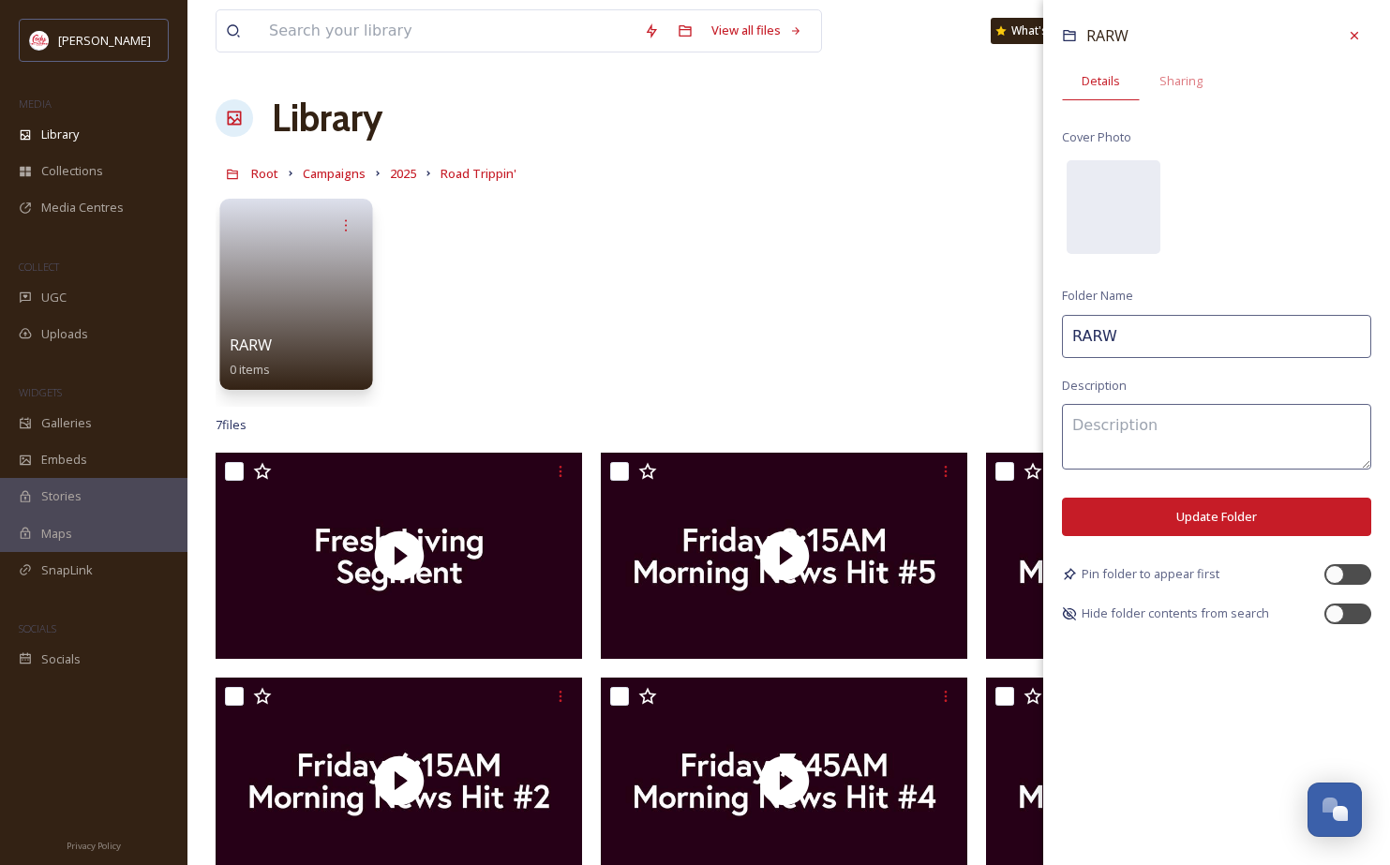
click at [1131, 331] on input "RARW" at bounding box center [1216, 336] width 309 height 43
type input "RAW"
click at [1209, 522] on button "Update Folder" at bounding box center [1216, 517] width 309 height 38
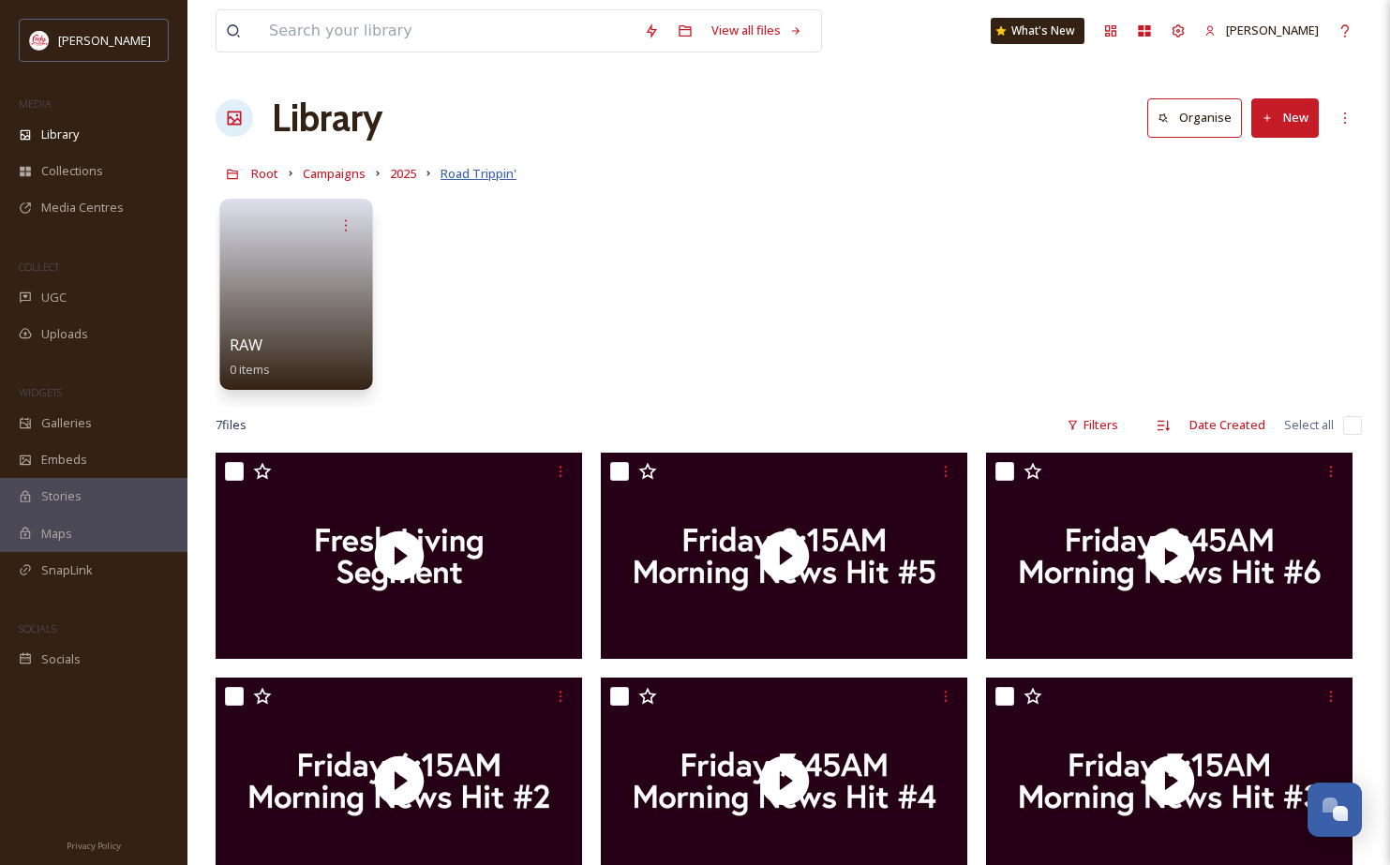
click at [486, 179] on span "Road Trippin'" at bounding box center [479, 173] width 76 height 17
click at [289, 338] on div "RAW 0 items" at bounding box center [297, 357] width 134 height 47
click at [351, 214] on div at bounding box center [346, 225] width 35 height 35
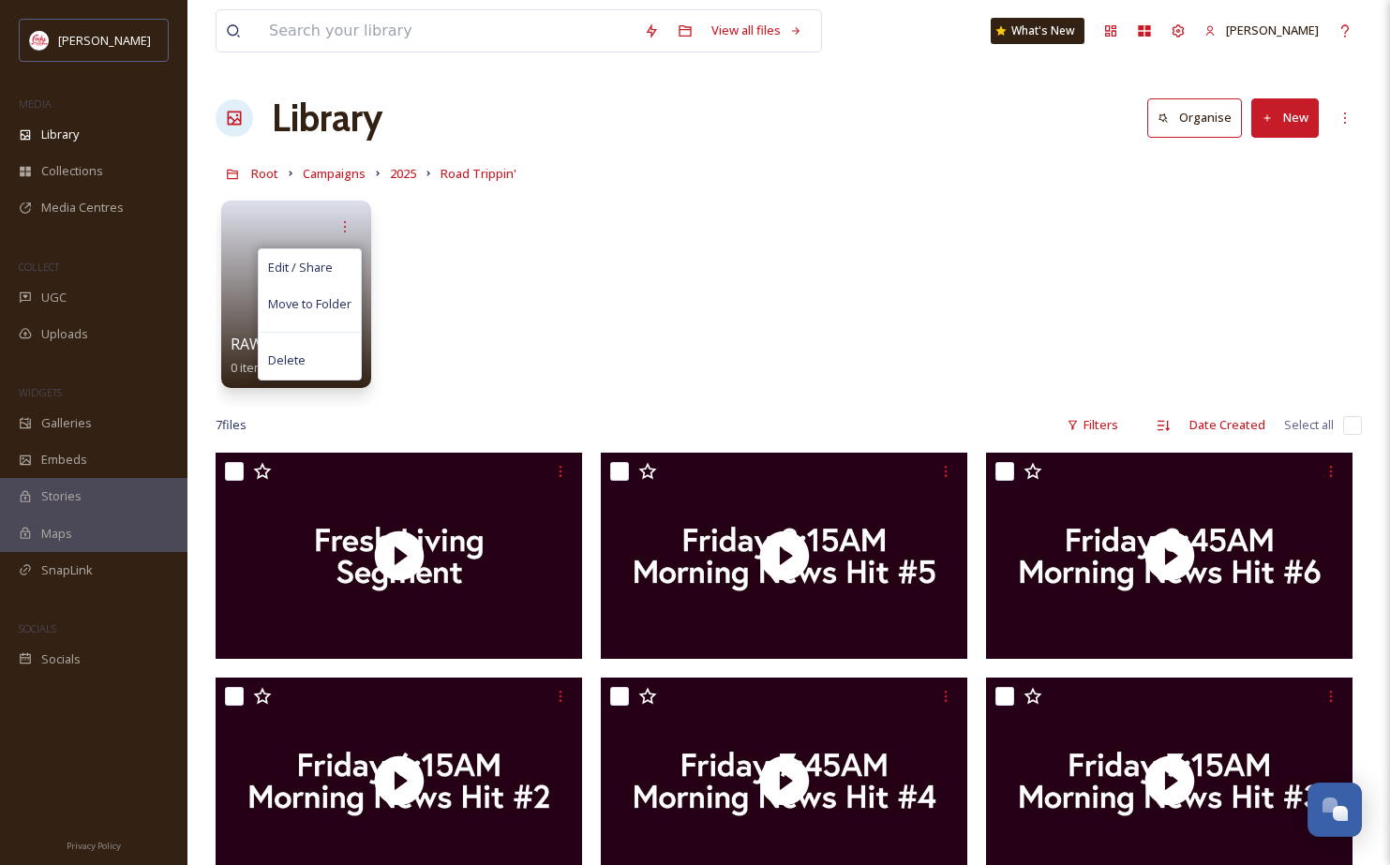
drag, startPoint x: 512, startPoint y: 306, endPoint x: 450, endPoint y: 304, distance: 61.9
click at [510, 304] on div "Edit / Share Move to Folder Delete RAW 0 items" at bounding box center [789, 299] width 1147 height 216
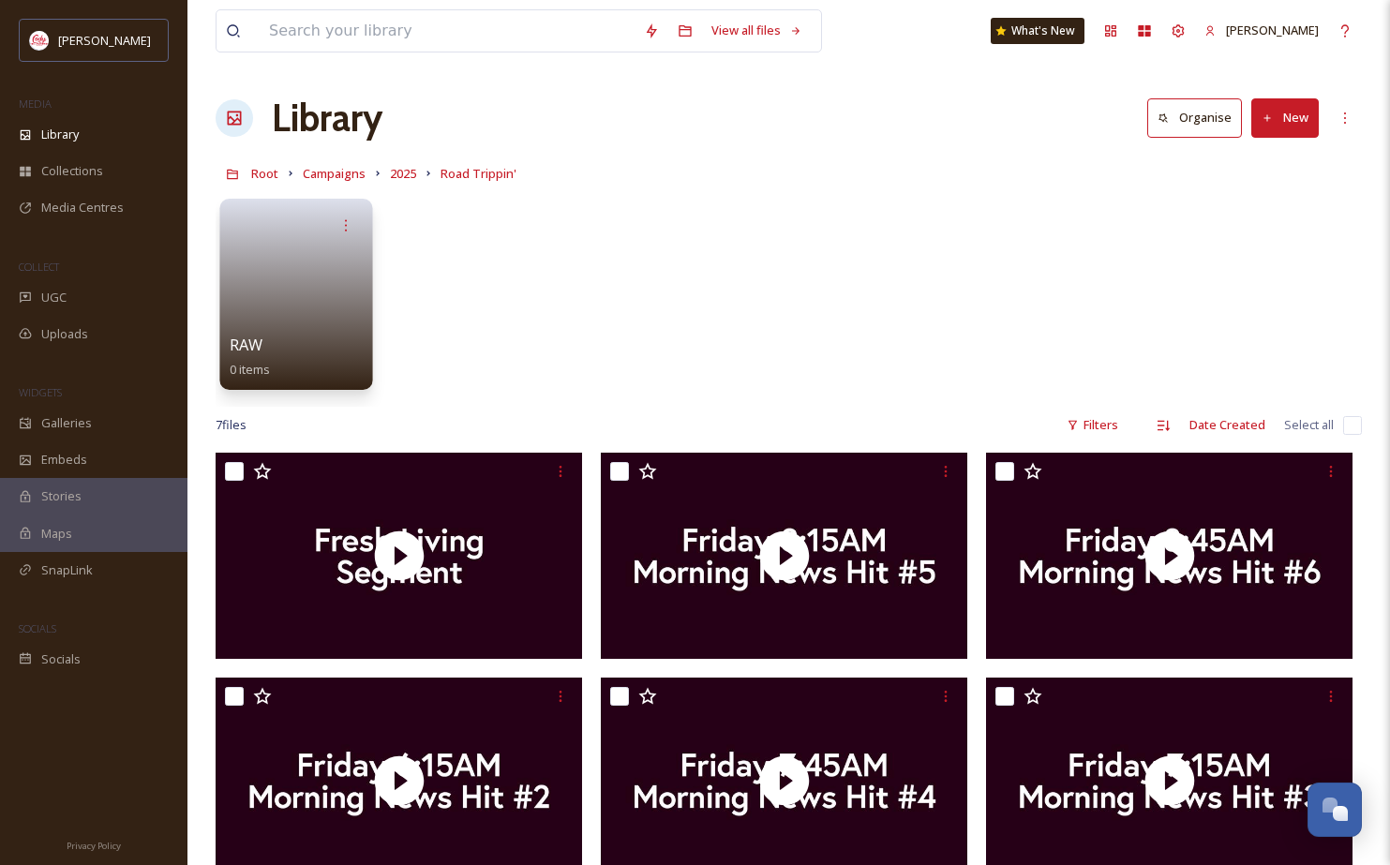
click at [336, 307] on link at bounding box center [297, 288] width 134 height 91
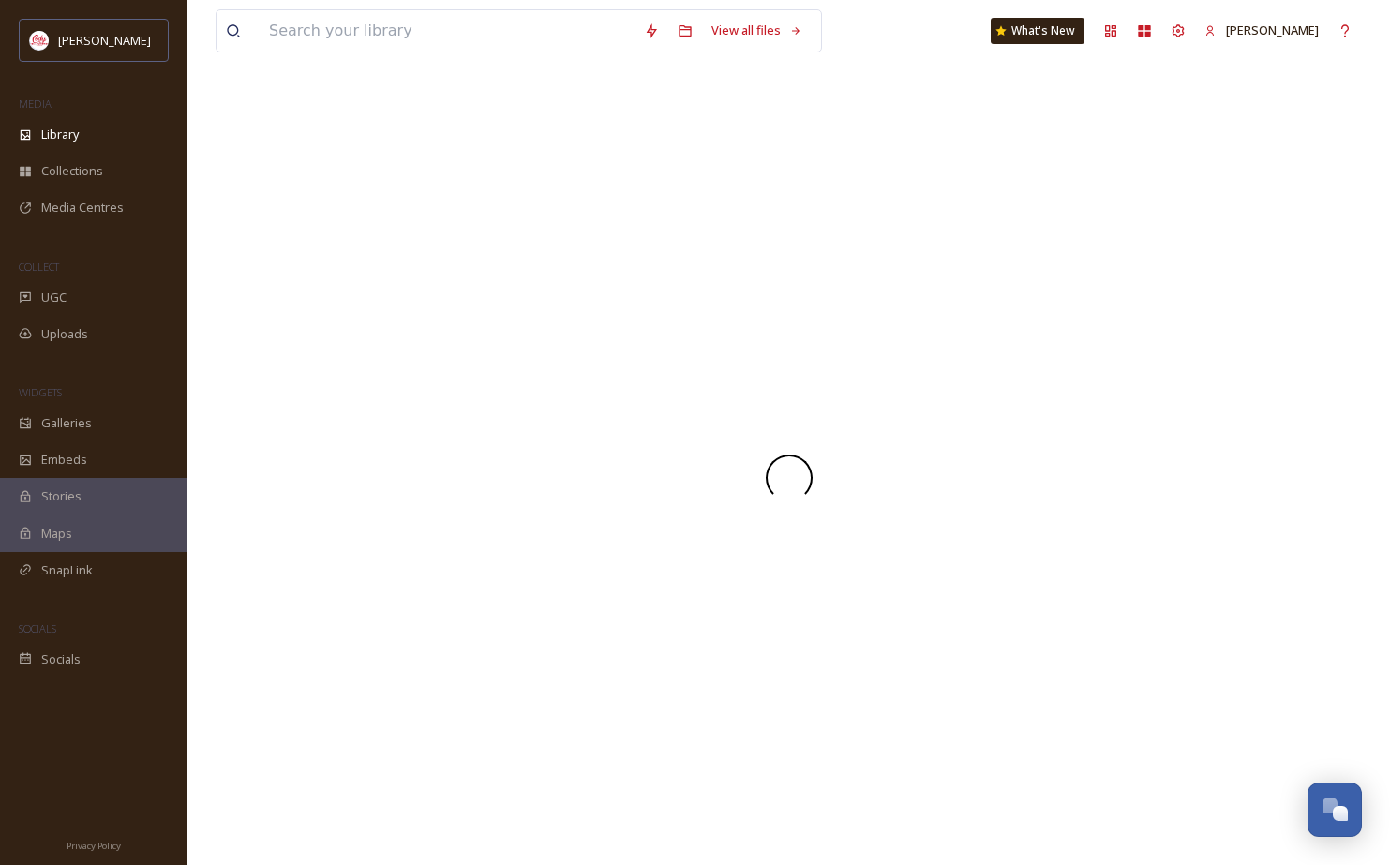
click at [336, 307] on div at bounding box center [789, 477] width 1147 height 775
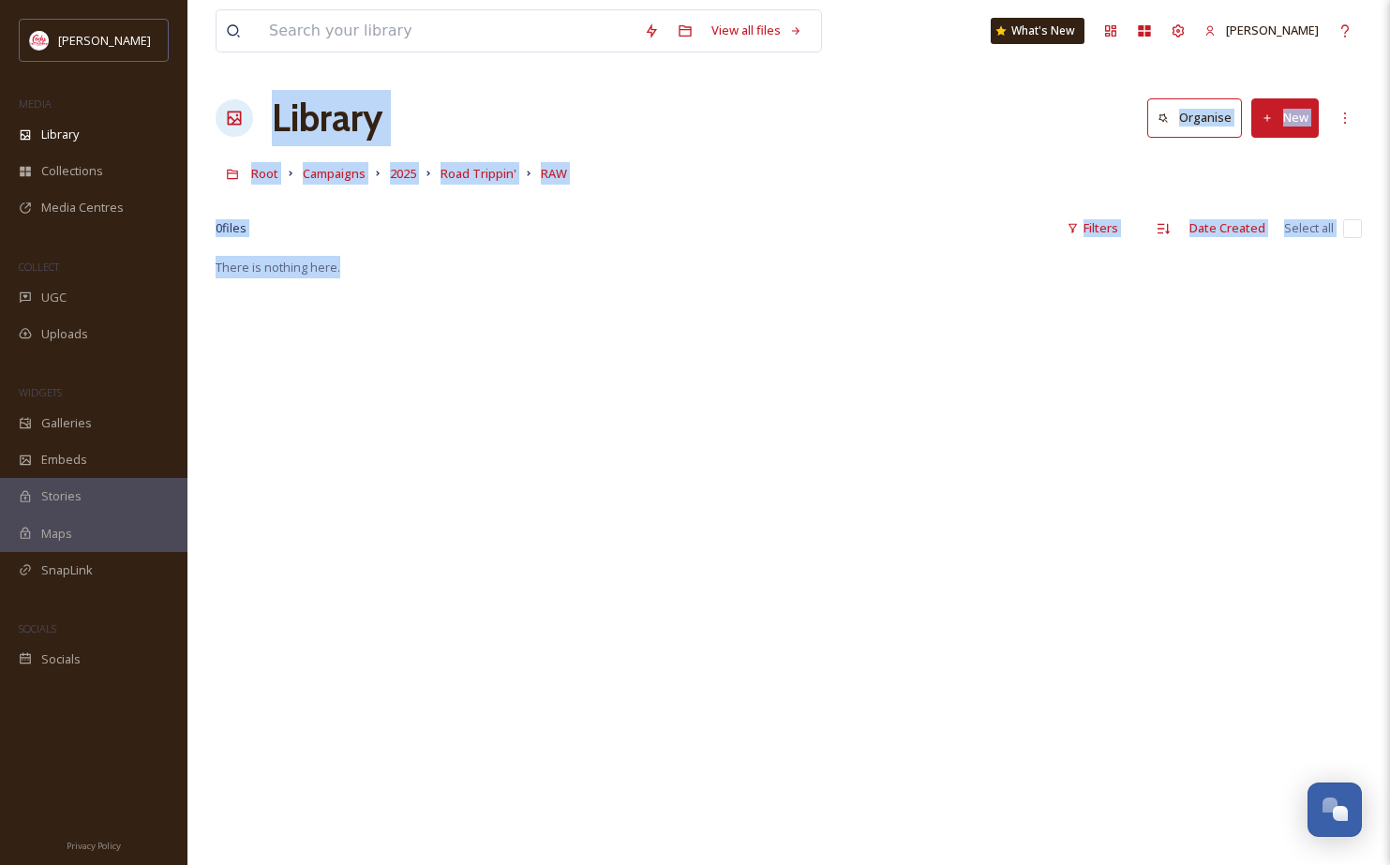
click at [829, 420] on div "There is nothing here." at bounding box center [789, 688] width 1147 height 865
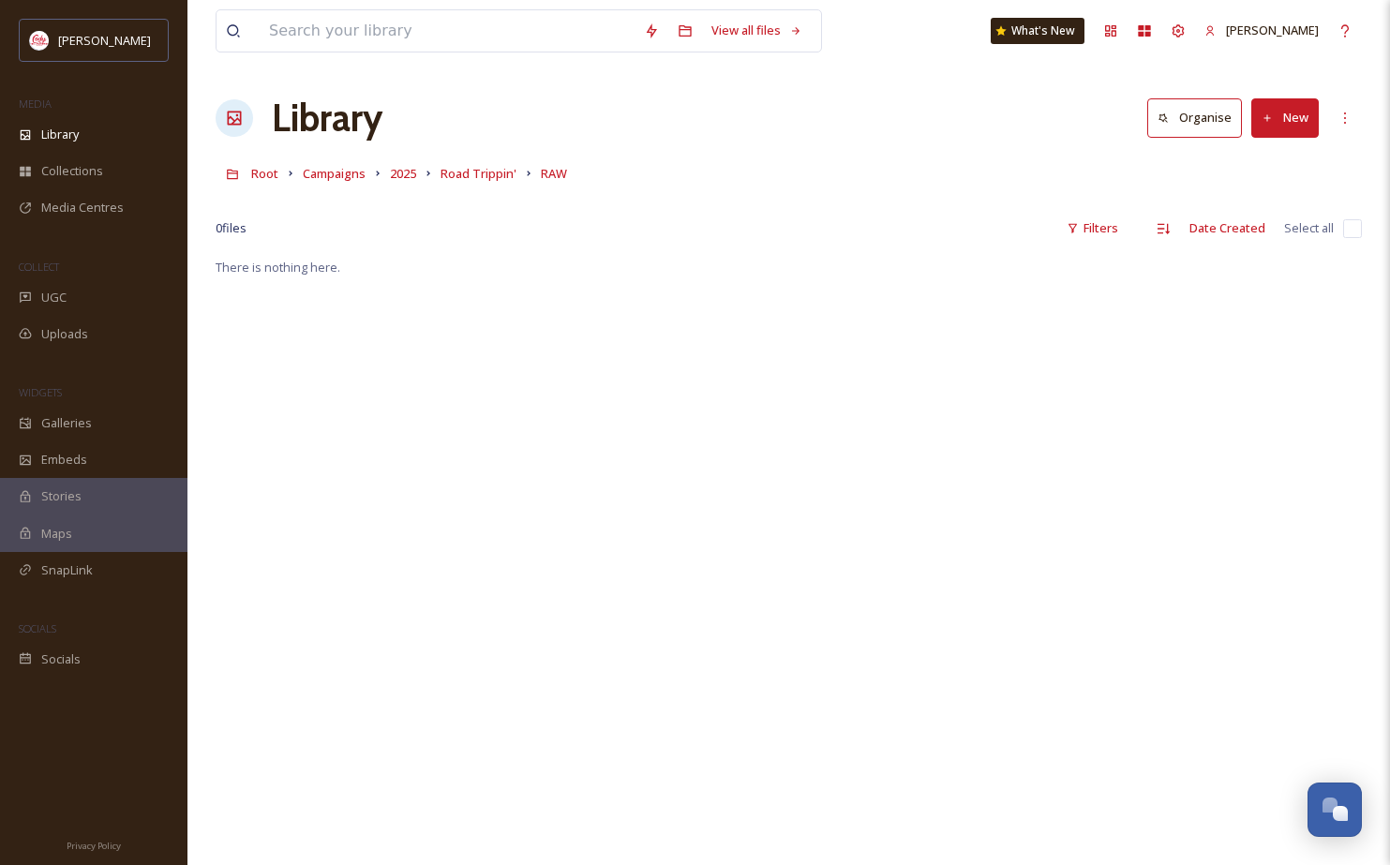
click at [1269, 126] on button "New" at bounding box center [1285, 117] width 67 height 38
click at [1267, 167] on span "File Upload" at bounding box center [1277, 162] width 62 height 18
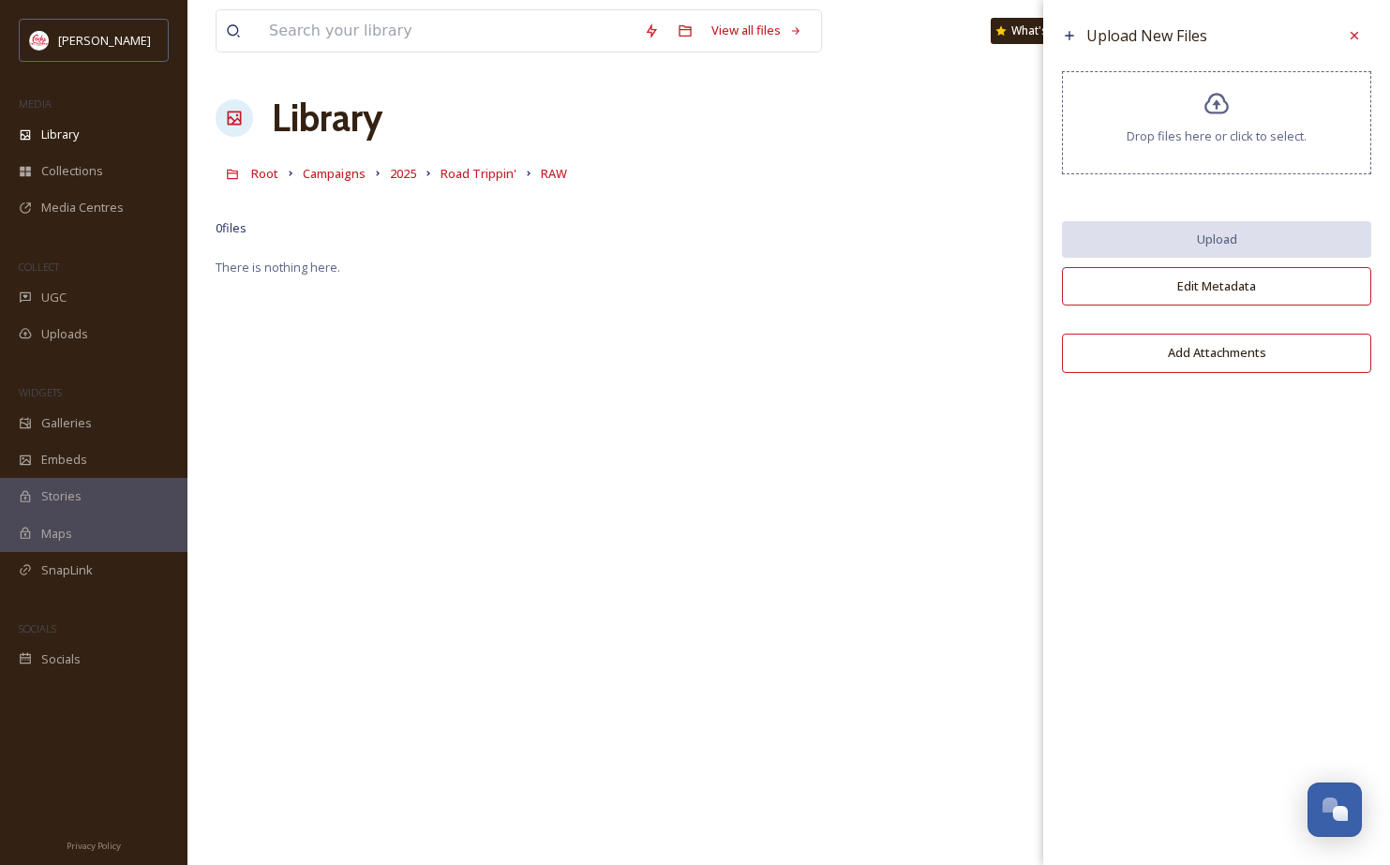
click at [1213, 112] on icon at bounding box center [1217, 104] width 24 height 22
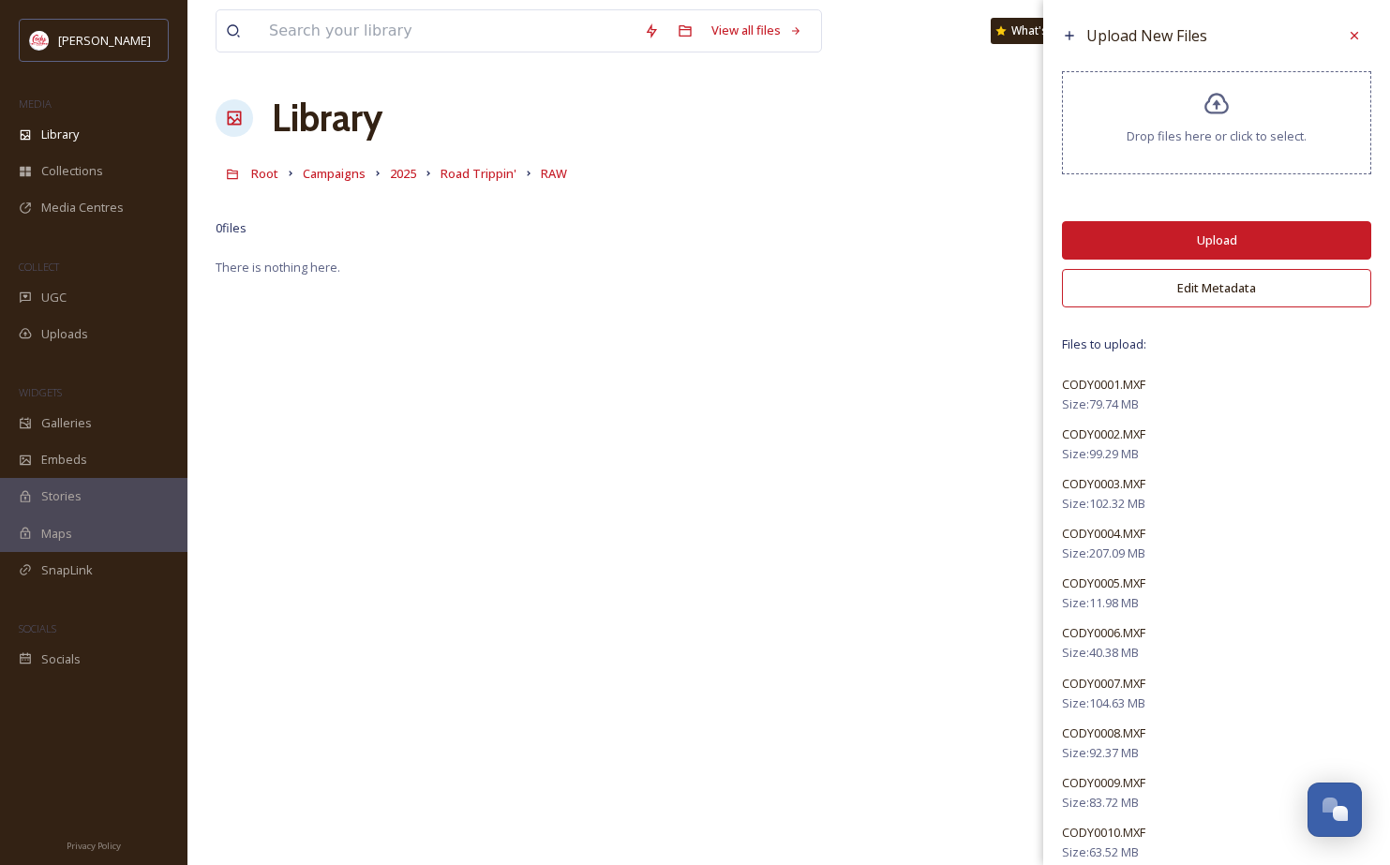
click at [1187, 246] on button "Upload" at bounding box center [1216, 240] width 309 height 38
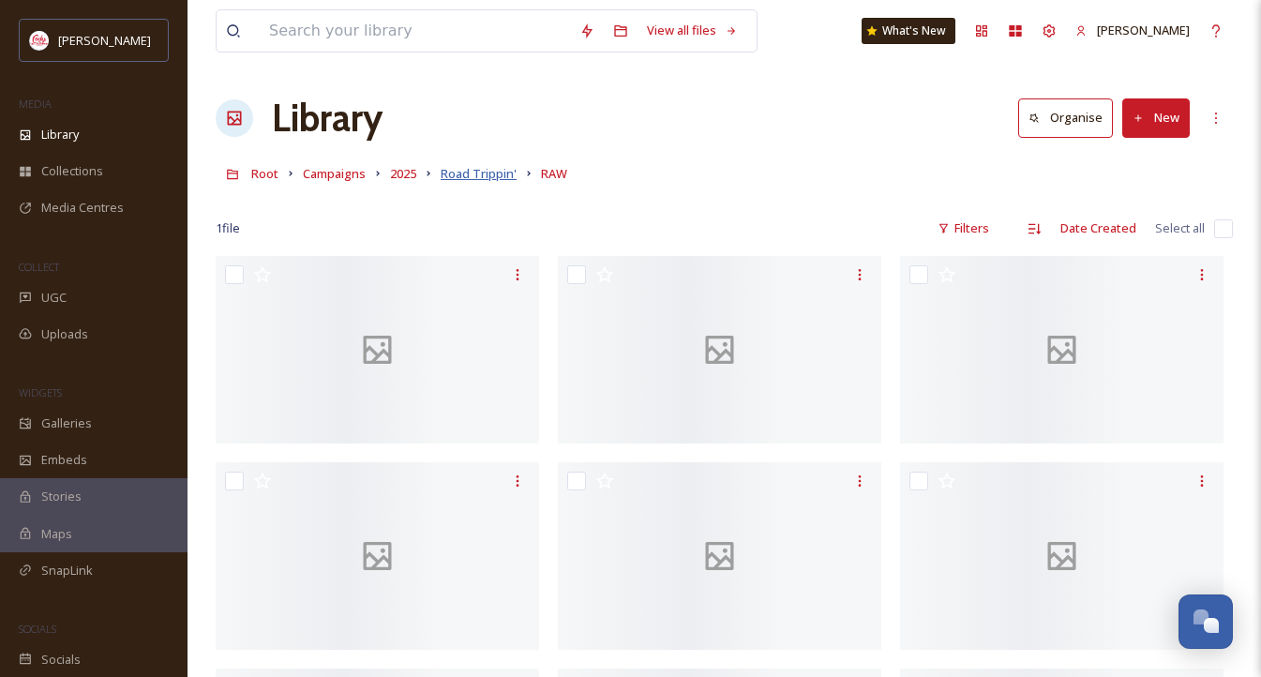
click at [483, 176] on span "Road Trippin'" at bounding box center [479, 173] width 76 height 17
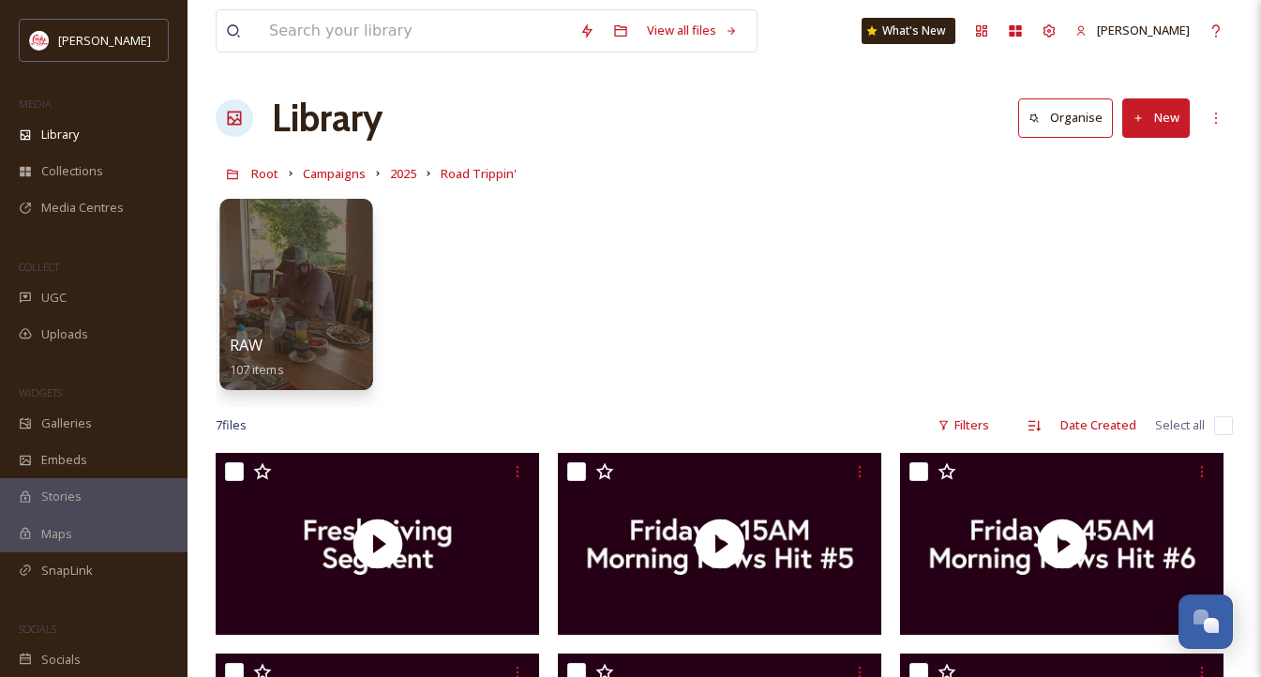
click at [311, 255] on div at bounding box center [295, 294] width 153 height 191
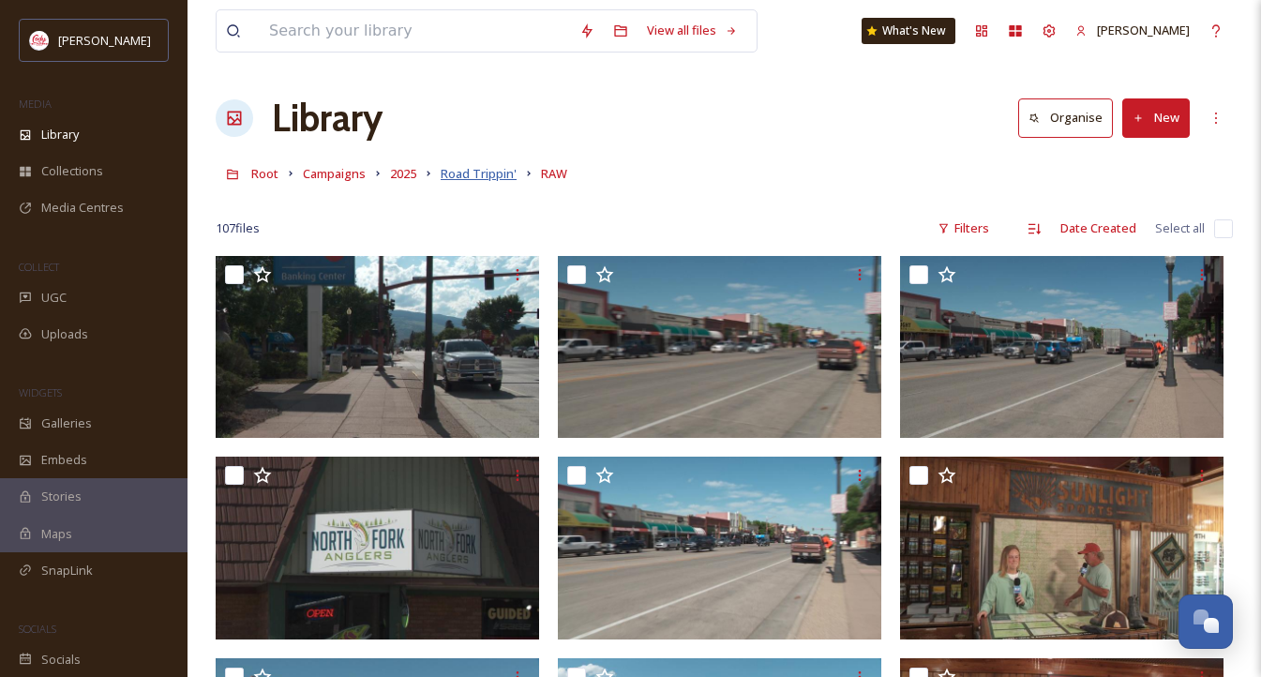
click at [479, 179] on span "Road Trippin'" at bounding box center [479, 173] width 76 height 17
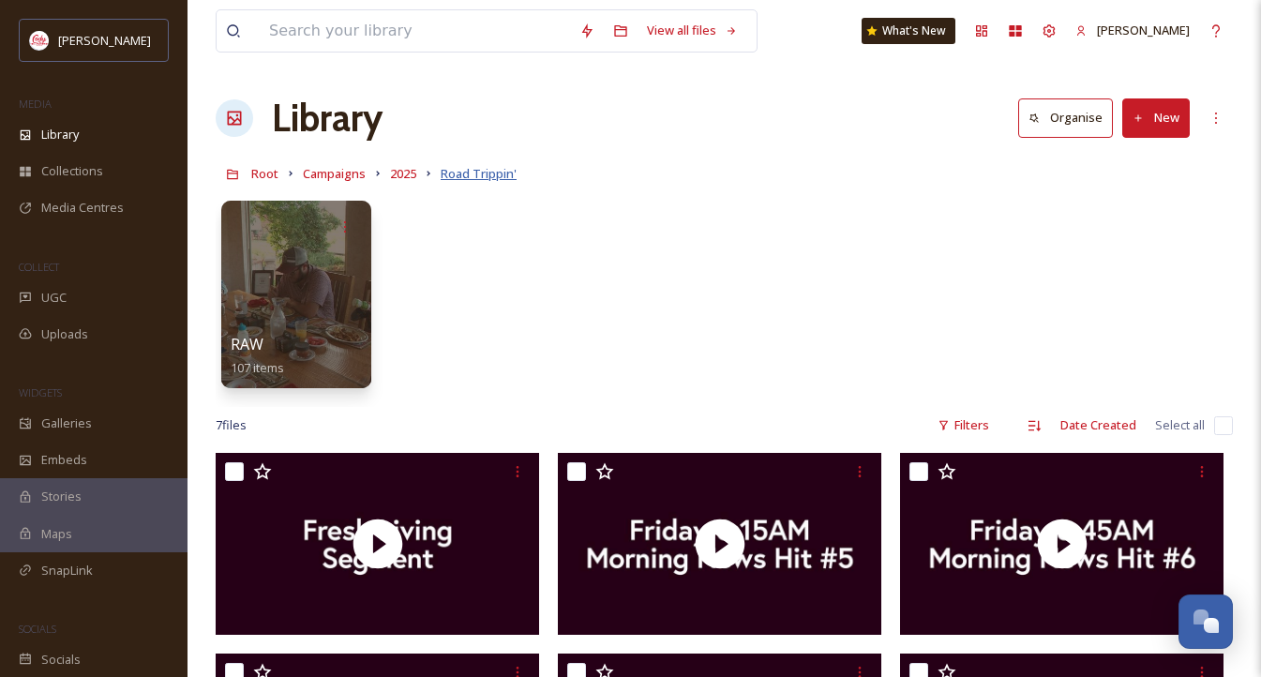
click at [478, 169] on span "Road Trippin'" at bounding box center [479, 173] width 76 height 17
click at [1222, 121] on icon at bounding box center [1215, 118] width 15 height 15
click at [901, 269] on div "RAW 107 items" at bounding box center [724, 299] width 1017 height 216
click at [411, 178] on span "2025" at bounding box center [403, 173] width 26 height 17
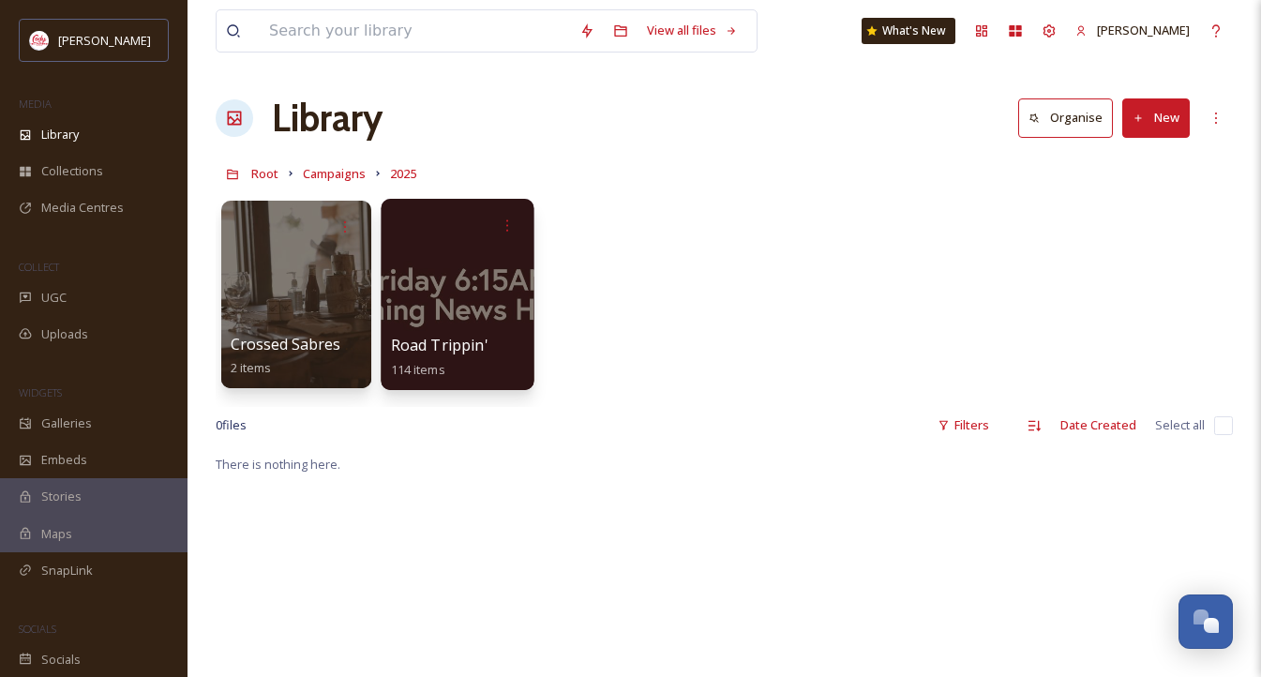
drag, startPoint x: 411, startPoint y: 178, endPoint x: 487, endPoint y: 263, distance: 114.8
click at [487, 263] on div at bounding box center [457, 294] width 153 height 191
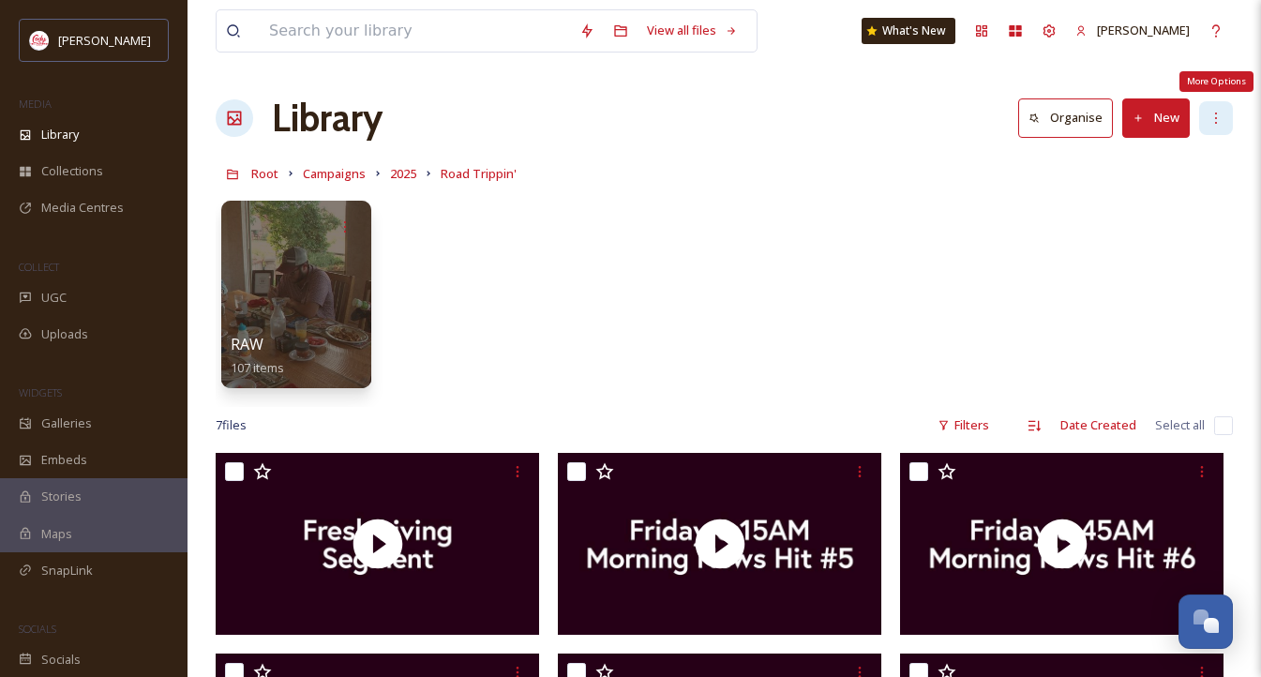
click at [1214, 118] on icon at bounding box center [1215, 118] width 15 height 15
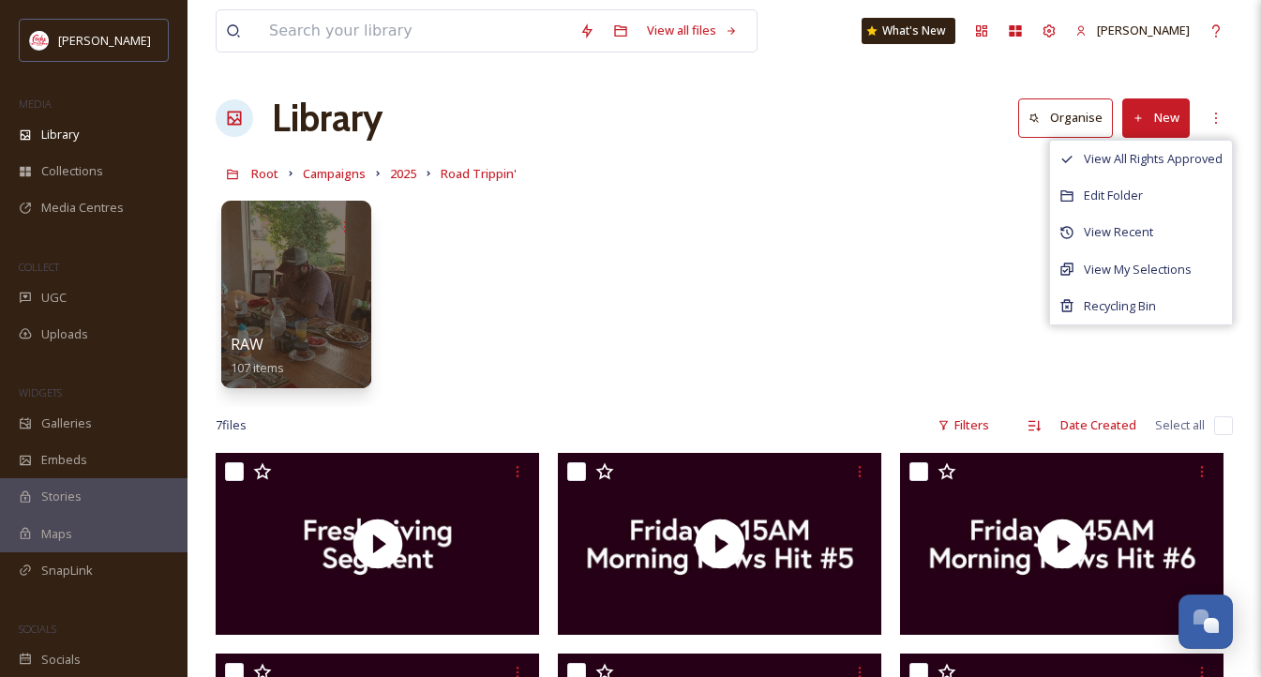
click at [915, 326] on div "RAW 107 items" at bounding box center [724, 299] width 1017 height 216
